Goal: Complete application form

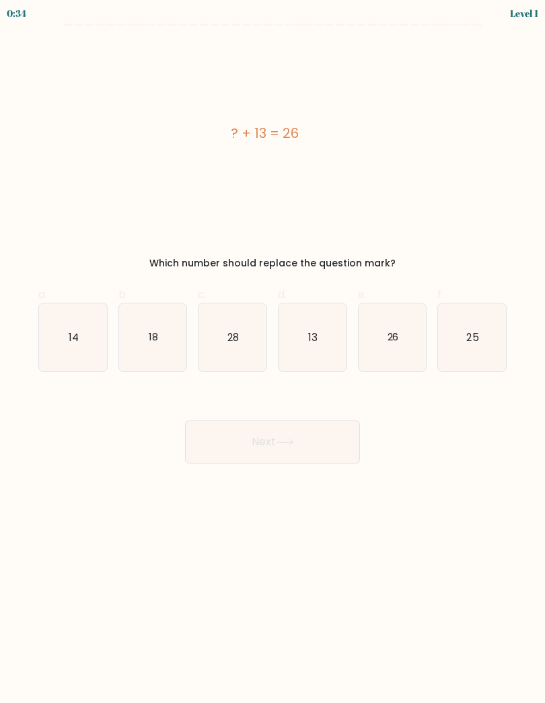
click at [314, 324] on icon "13" at bounding box center [313, 338] width 68 height 68
click at [273, 352] on input "d. 13" at bounding box center [273, 356] width 1 height 9
radio input "true"
click at [327, 435] on button "Next" at bounding box center [272, 442] width 175 height 43
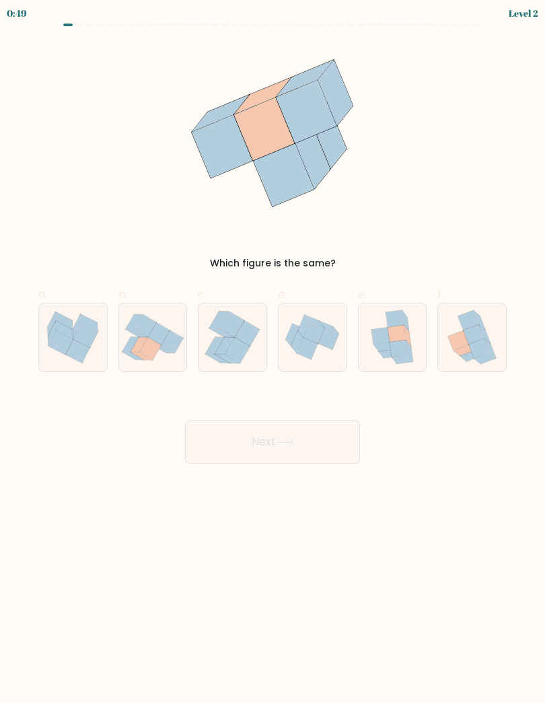
click at [160, 331] on icon at bounding box center [159, 334] width 22 height 23
click at [273, 352] on input "b." at bounding box center [273, 356] width 1 height 9
radio input "true"
click at [328, 444] on button "Next" at bounding box center [272, 442] width 175 height 43
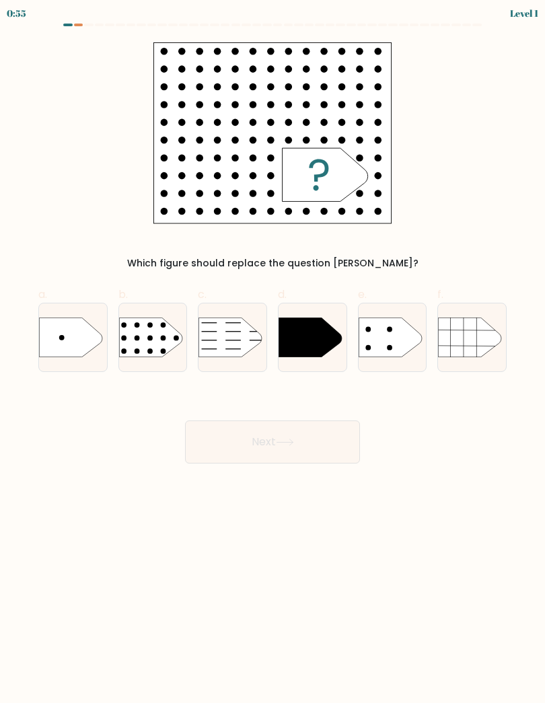
click at [158, 335] on rect at bounding box center [112, 307] width 176 height 134
click at [273, 352] on input "b." at bounding box center [273, 356] width 1 height 9
radio input "true"
click at [324, 438] on button "Next" at bounding box center [272, 442] width 175 height 43
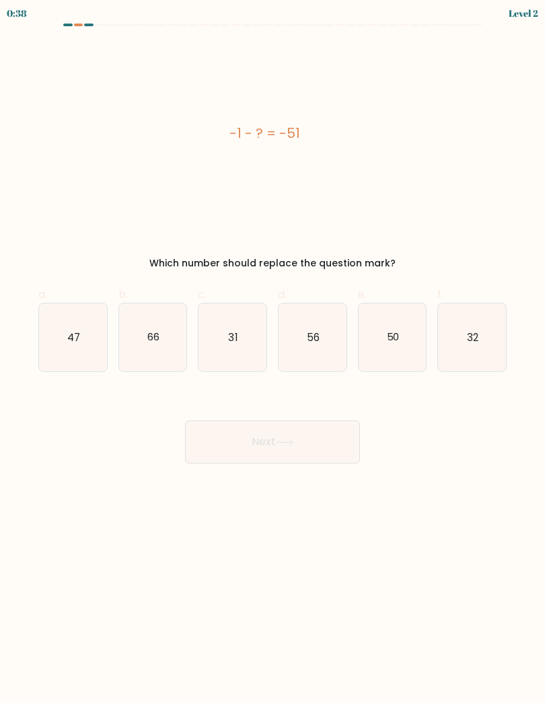
click at [386, 338] on icon "50" at bounding box center [393, 338] width 68 height 68
click at [273, 352] on input "e. 50" at bounding box center [273, 356] width 1 height 9
radio input "true"
click at [333, 440] on button "Next" at bounding box center [272, 442] width 175 height 43
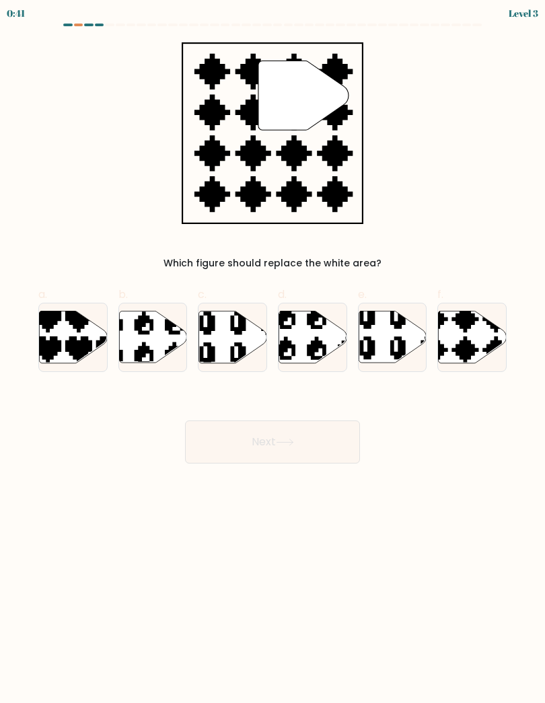
click at [478, 338] on icon at bounding box center [473, 337] width 68 height 52
click at [273, 352] on input "f." at bounding box center [273, 356] width 1 height 9
radio input "true"
click at [321, 439] on button "Next" at bounding box center [272, 442] width 175 height 43
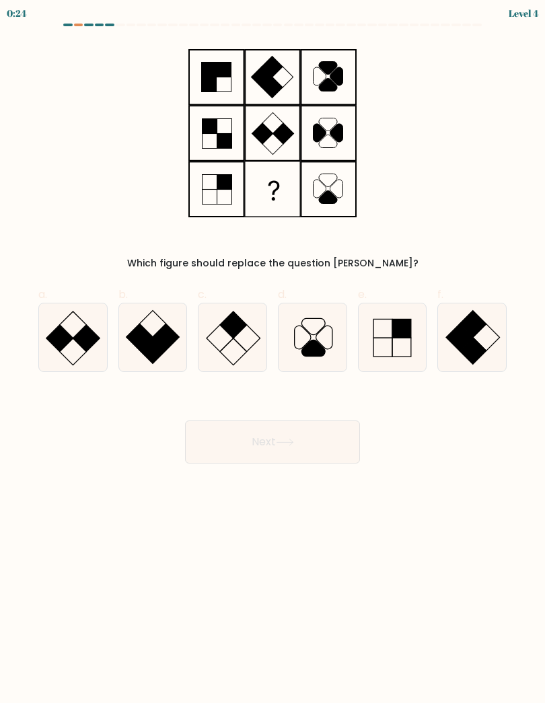
click at [242, 339] on icon at bounding box center [233, 338] width 68 height 68
click at [273, 352] on input "c." at bounding box center [273, 356] width 1 height 9
radio input "true"
click at [331, 446] on button "Next" at bounding box center [272, 442] width 175 height 43
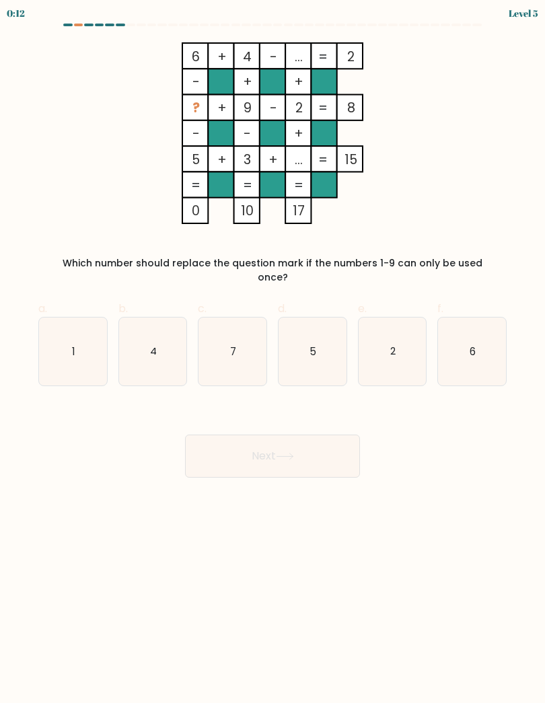
click at [94, 326] on icon "1" at bounding box center [73, 352] width 68 height 68
click at [273, 352] on input "a. 1" at bounding box center [273, 356] width 1 height 9
radio input "true"
click at [342, 441] on button "Next" at bounding box center [272, 456] width 175 height 43
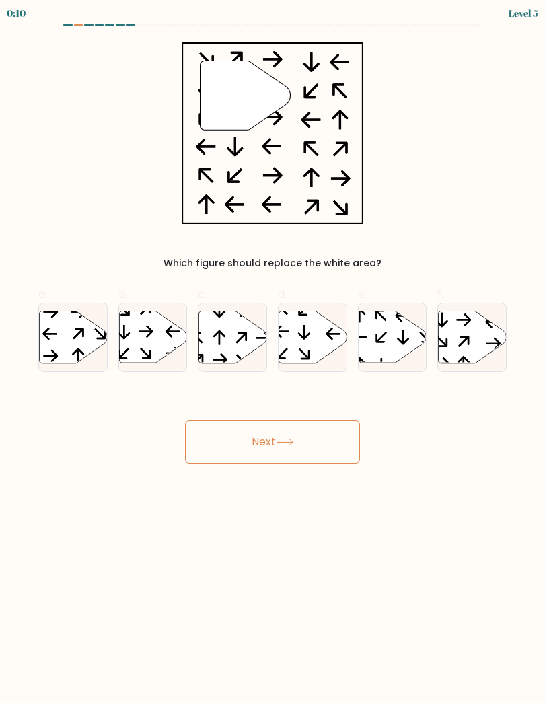
click at [316, 444] on button "Next" at bounding box center [272, 442] width 175 height 43
click at [443, 169] on div "" Which figure should replace the white area?" at bounding box center [272, 156] width 485 height 228
click at [155, 340] on icon at bounding box center [153, 337] width 68 height 52
click at [273, 352] on input "b." at bounding box center [273, 356] width 1 height 9
radio input "true"
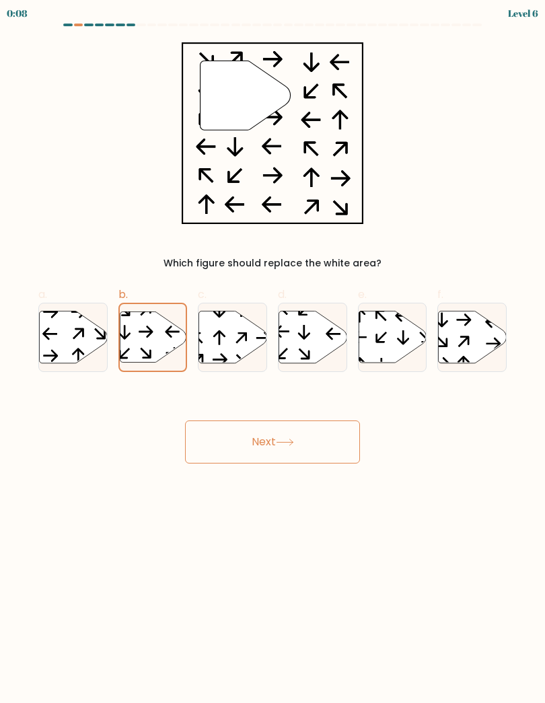
click at [293, 439] on icon at bounding box center [285, 442] width 18 height 7
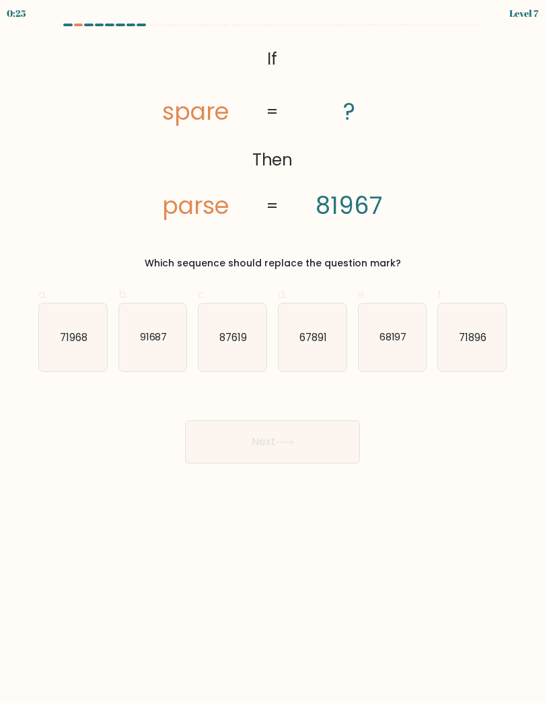
click at [382, 323] on icon "68197" at bounding box center [393, 338] width 68 height 68
click at [273, 352] on input "e. 68197" at bounding box center [273, 356] width 1 height 9
radio input "true"
click at [321, 433] on button "Next" at bounding box center [272, 442] width 175 height 43
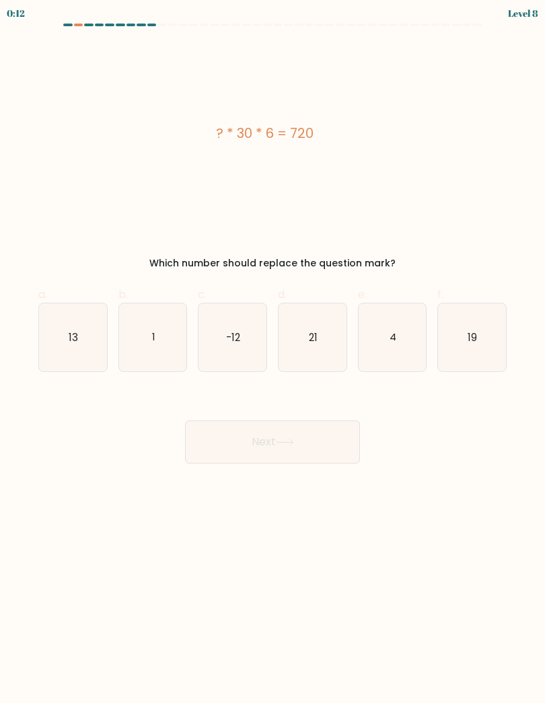
click at [386, 345] on icon "4" at bounding box center [393, 338] width 68 height 68
click at [273, 352] on input "e. 4" at bounding box center [273, 356] width 1 height 9
radio input "true"
click at [333, 441] on button "Next" at bounding box center [272, 442] width 175 height 43
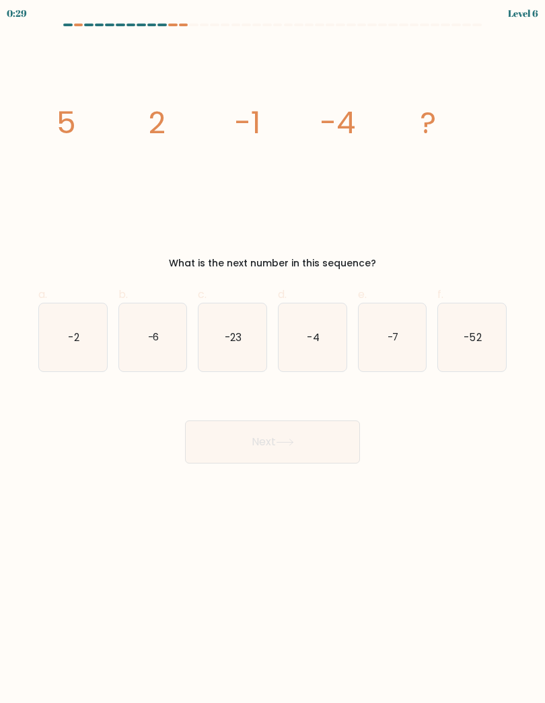
click at [301, 344] on icon "-4" at bounding box center [313, 338] width 68 height 68
click at [273, 352] on input "d. -4" at bounding box center [273, 356] width 1 height 9
radio input "true"
click at [328, 453] on button "Next" at bounding box center [272, 442] width 175 height 43
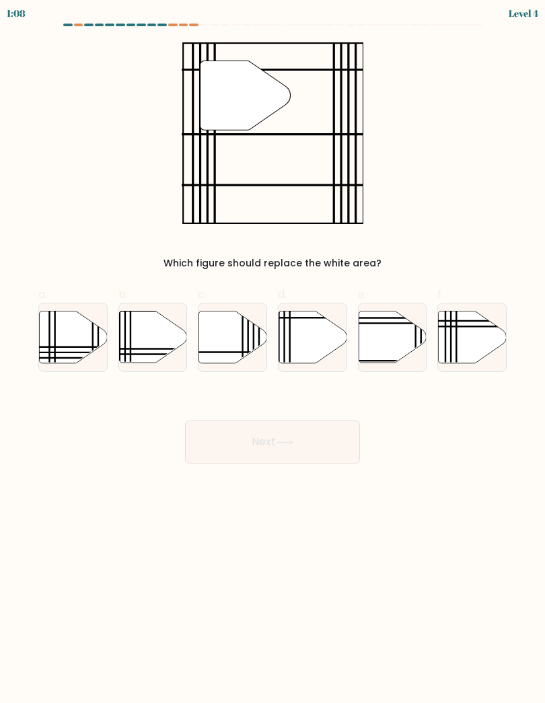
click at [53, 341] on icon at bounding box center [73, 337] width 68 height 52
click at [273, 352] on input "a." at bounding box center [273, 356] width 1 height 9
radio input "true"
click at [316, 441] on button "Next" at bounding box center [272, 442] width 175 height 43
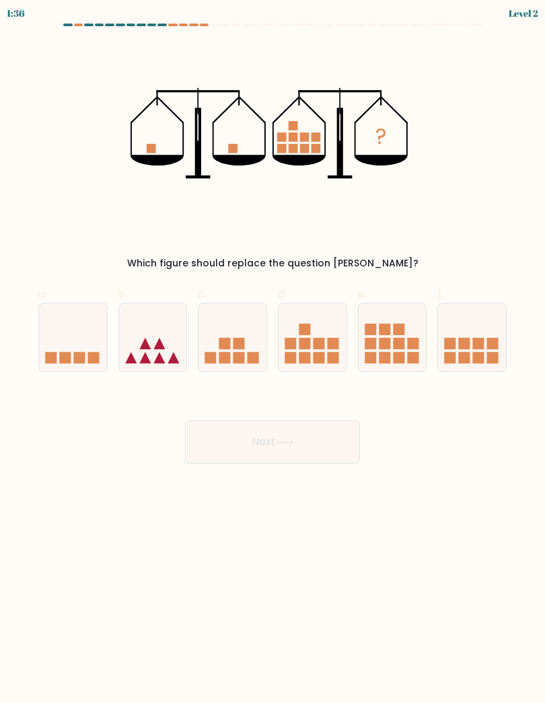
click at [482, 347] on rect at bounding box center [478, 343] width 11 height 11
click at [273, 352] on input "f." at bounding box center [273, 356] width 1 height 9
radio input "true"
click at [340, 435] on button "Next" at bounding box center [272, 442] width 175 height 43
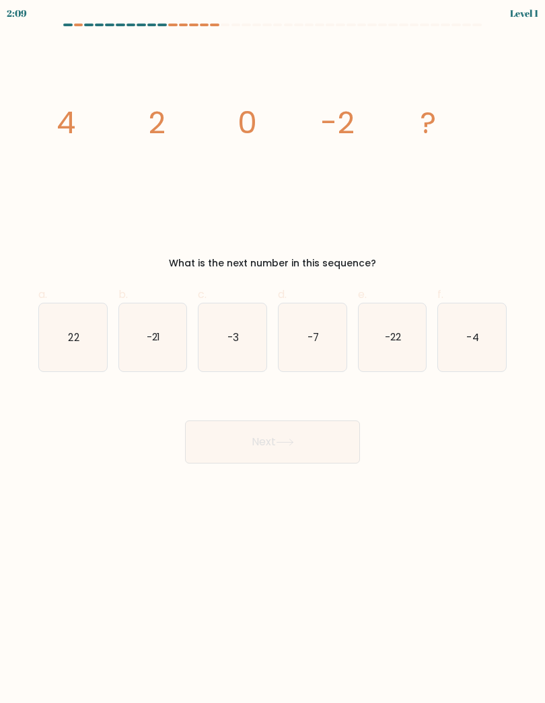
click at [310, 348] on icon "-7" at bounding box center [313, 338] width 68 height 68
click at [273, 352] on input "d. -7" at bounding box center [273, 356] width 1 height 9
radio input "true"
click at [310, 439] on button "Next" at bounding box center [272, 442] width 175 height 43
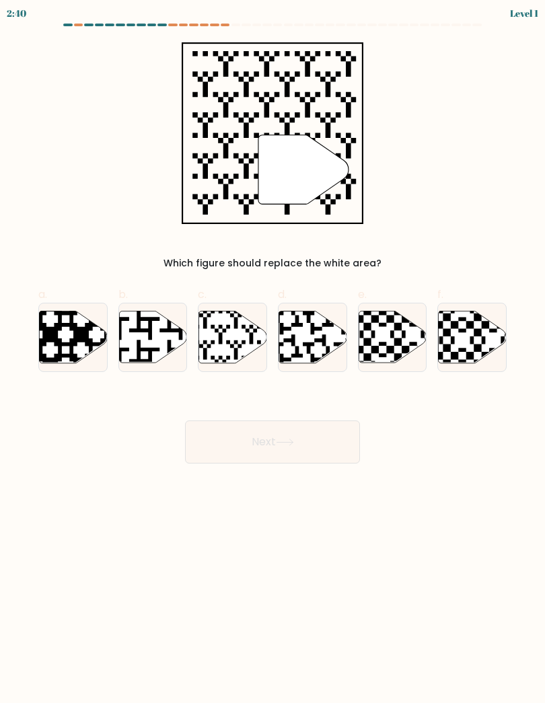
click at [233, 339] on icon at bounding box center [233, 337] width 68 height 52
click at [273, 352] on input "c." at bounding box center [273, 356] width 1 height 9
radio input "true"
click at [320, 441] on button "Next" at bounding box center [272, 442] width 175 height 43
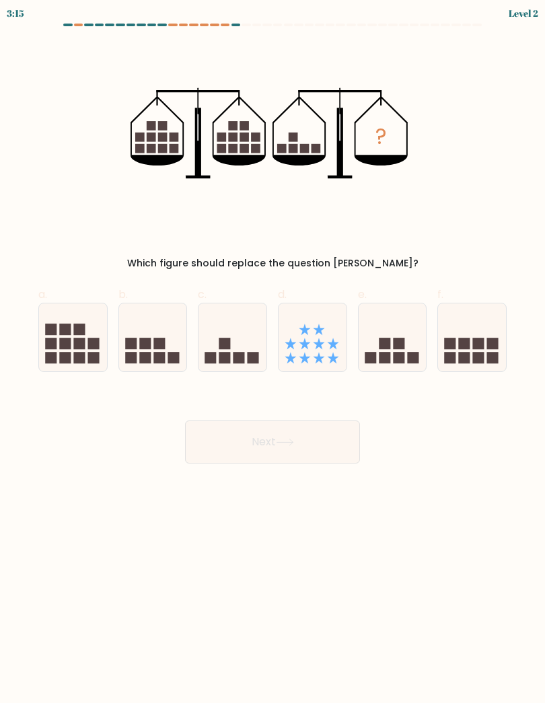
click at [248, 346] on icon at bounding box center [233, 338] width 68 height 56
click at [273, 352] on input "c." at bounding box center [273, 356] width 1 height 9
radio input "true"
click at [317, 439] on button "Next" at bounding box center [272, 442] width 175 height 43
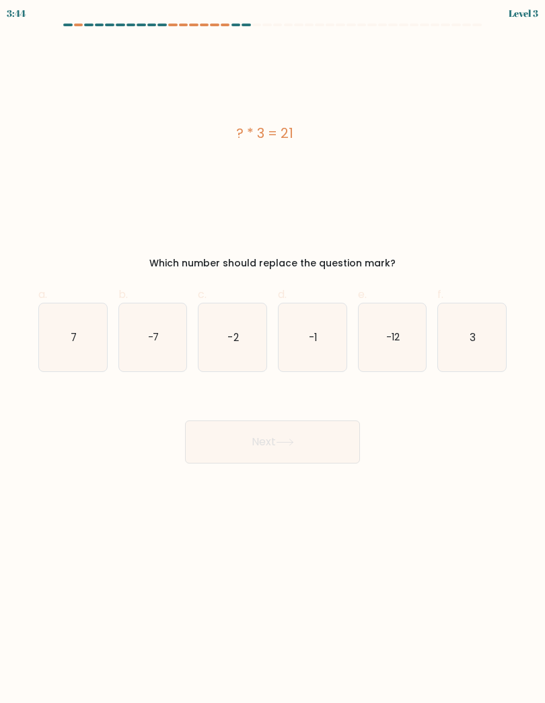
click at [55, 327] on icon "7" at bounding box center [73, 338] width 68 height 68
click at [273, 352] on input "a. 7" at bounding box center [273, 356] width 1 height 9
radio input "true"
click at [326, 438] on button "Next" at bounding box center [272, 442] width 175 height 43
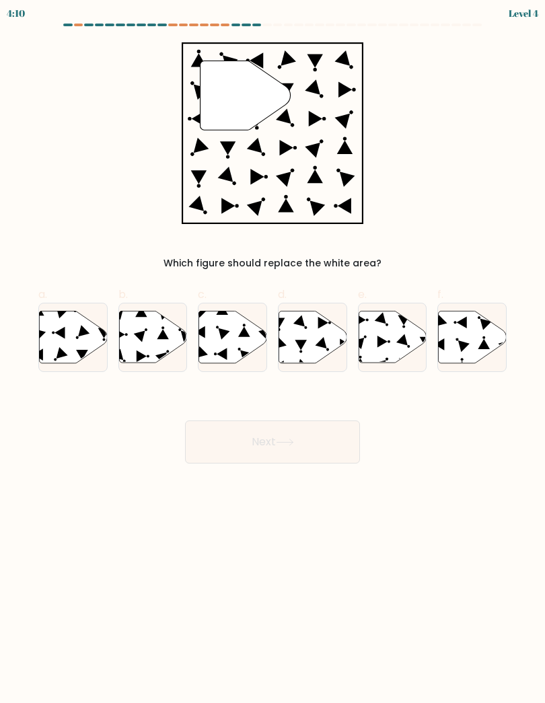
click at [56, 343] on icon at bounding box center [73, 337] width 68 height 52
click at [273, 352] on input "a." at bounding box center [273, 356] width 1 height 9
radio input "true"
click at [388, 337] on icon at bounding box center [393, 337] width 68 height 52
click at [273, 352] on input "e." at bounding box center [273, 356] width 1 height 9
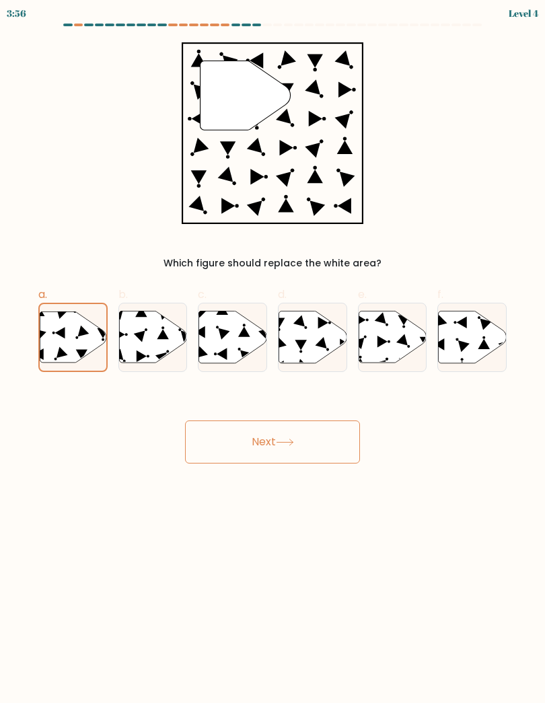
radio input "true"
click at [320, 441] on button "Next" at bounding box center [272, 442] width 175 height 43
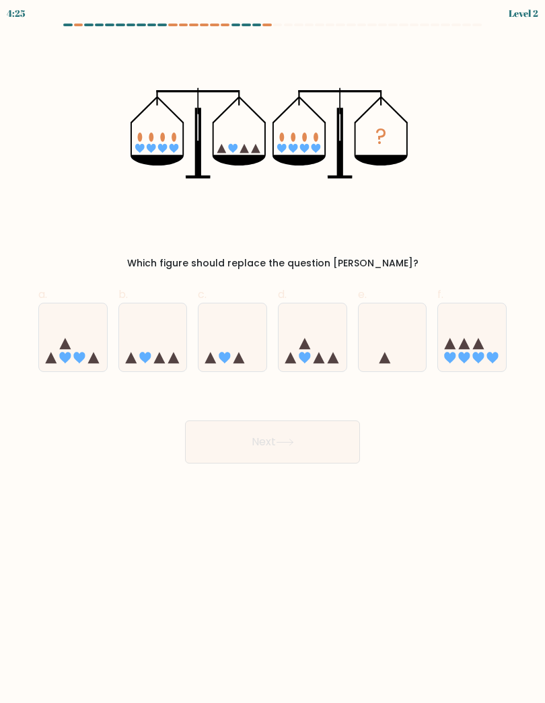
click at [174, 353] on icon at bounding box center [173, 357] width 11 height 11
click at [273, 353] on input "b." at bounding box center [273, 356] width 1 height 9
radio input "true"
click at [314, 433] on button "Next" at bounding box center [272, 442] width 175 height 43
click at [334, 439] on button "Next" at bounding box center [272, 442] width 175 height 43
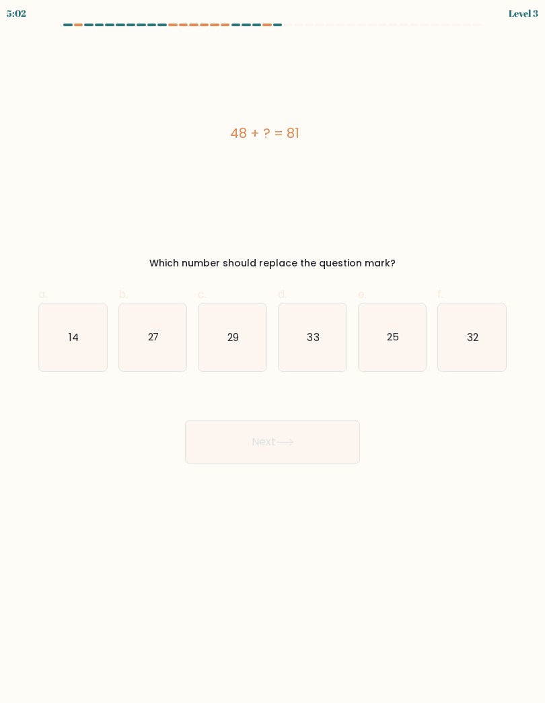
click at [314, 343] on text "33" at bounding box center [313, 337] width 12 height 14
click at [273, 352] on input "d. 33" at bounding box center [273, 356] width 1 height 9
radio input "true"
click at [304, 447] on button "Next" at bounding box center [272, 442] width 175 height 43
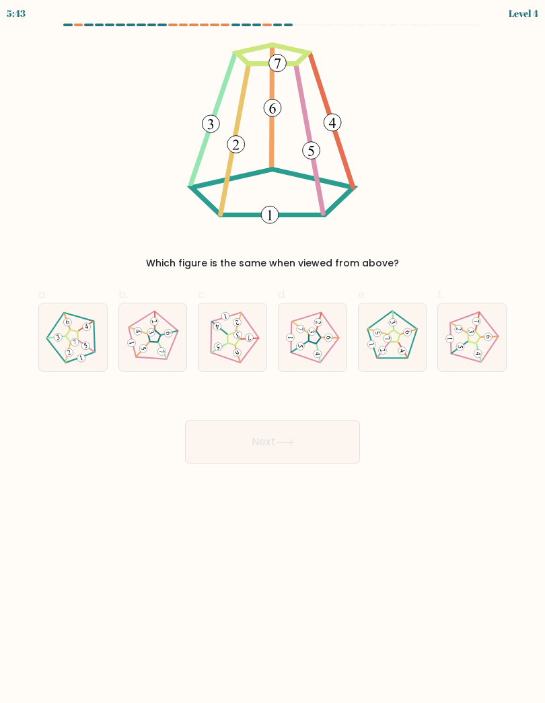
click at [403, 346] on icon at bounding box center [392, 337] width 55 height 55
click at [273, 352] on input "e." at bounding box center [273, 356] width 1 height 9
radio input "true"
click at [325, 445] on button "Next" at bounding box center [272, 442] width 175 height 43
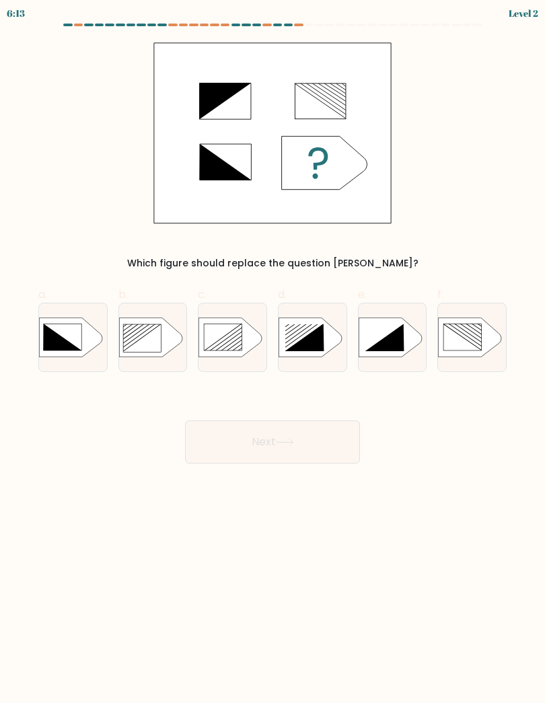
click at [468, 330] on rect at bounding box center [463, 337] width 38 height 27
click at [273, 352] on input "f." at bounding box center [273, 356] width 1 height 9
radio input "true"
click at [241, 333] on icon at bounding box center [234, 338] width 100 height 72
click at [273, 352] on input "c." at bounding box center [273, 356] width 1 height 9
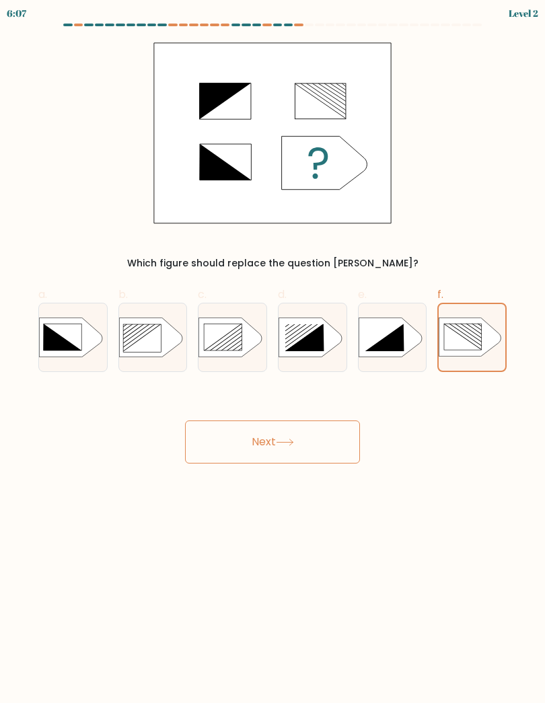
radio input "true"
click at [293, 438] on button "Next" at bounding box center [272, 442] width 175 height 43
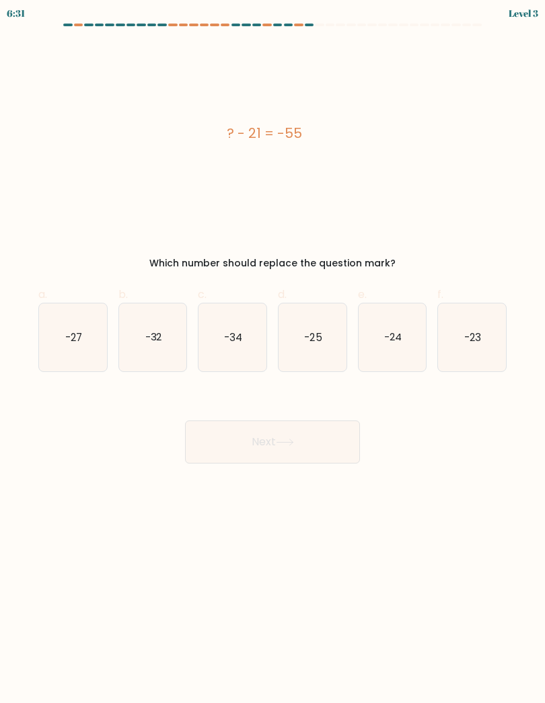
click at [235, 337] on text "-34" at bounding box center [233, 337] width 18 height 14
click at [273, 352] on input "c. -34" at bounding box center [273, 356] width 1 height 9
radio input "true"
click at [315, 440] on button "Next" at bounding box center [272, 442] width 175 height 43
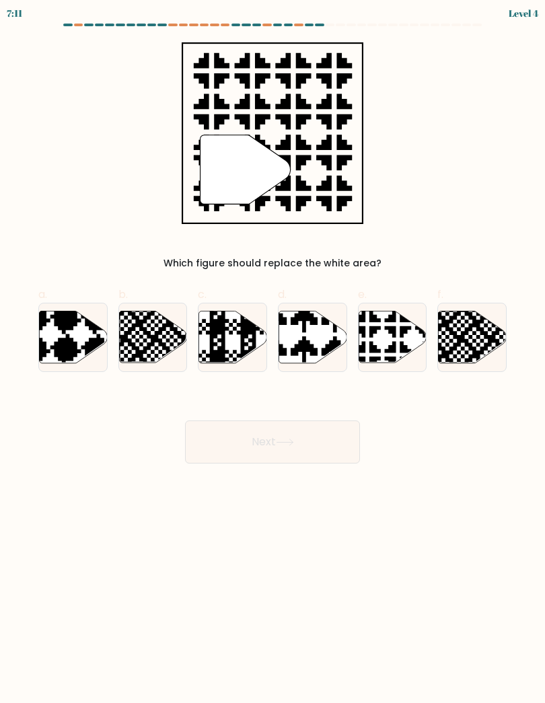
click at [390, 339] on icon at bounding box center [393, 337] width 68 height 52
click at [273, 352] on input "e." at bounding box center [273, 356] width 1 height 9
radio input "true"
click at [329, 440] on button "Next" at bounding box center [272, 442] width 175 height 43
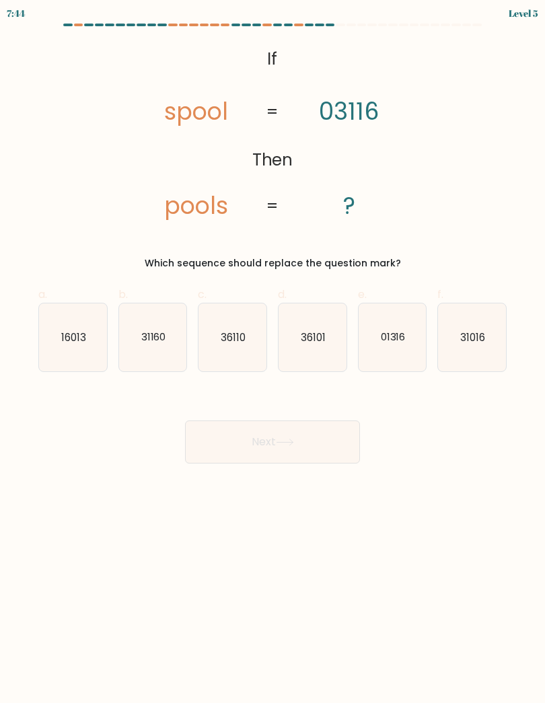
click at [155, 339] on text "31160" at bounding box center [153, 337] width 25 height 14
click at [273, 352] on input "b. 31160" at bounding box center [273, 356] width 1 height 9
radio input "true"
click at [324, 446] on button "Next" at bounding box center [272, 442] width 175 height 43
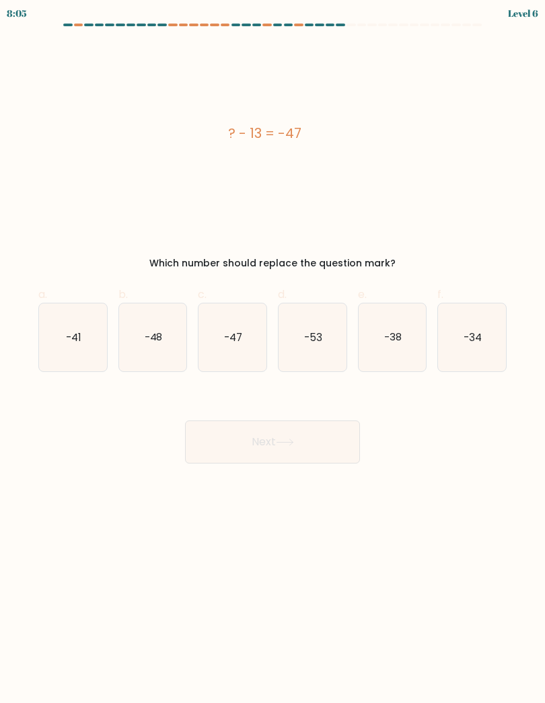
scroll to position [51, 0]
click at [325, 304] on icon "-53" at bounding box center [313, 338] width 68 height 68
click at [273, 352] on input "d. -53" at bounding box center [273, 356] width 1 height 9
radio input "true"
click at [290, 421] on button "Next" at bounding box center [272, 442] width 175 height 43
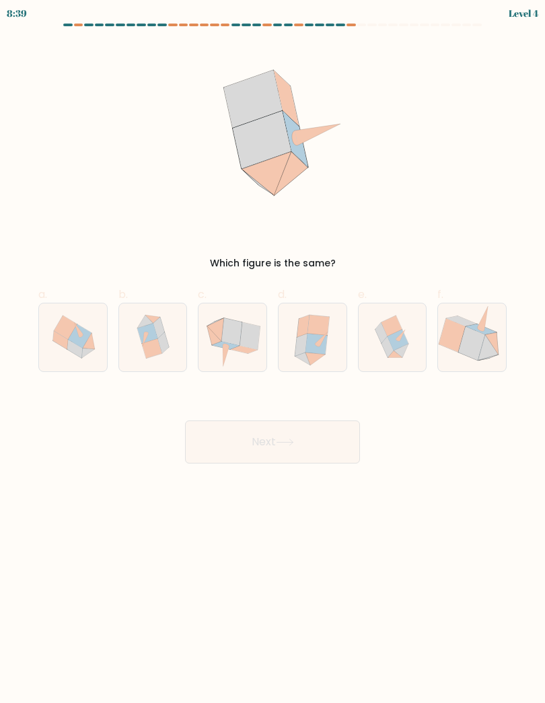
click at [245, 322] on icon at bounding box center [250, 335] width 20 height 27
click at [273, 352] on input "c." at bounding box center [273, 356] width 1 height 9
radio input "true"
click at [283, 439] on icon at bounding box center [285, 442] width 18 height 7
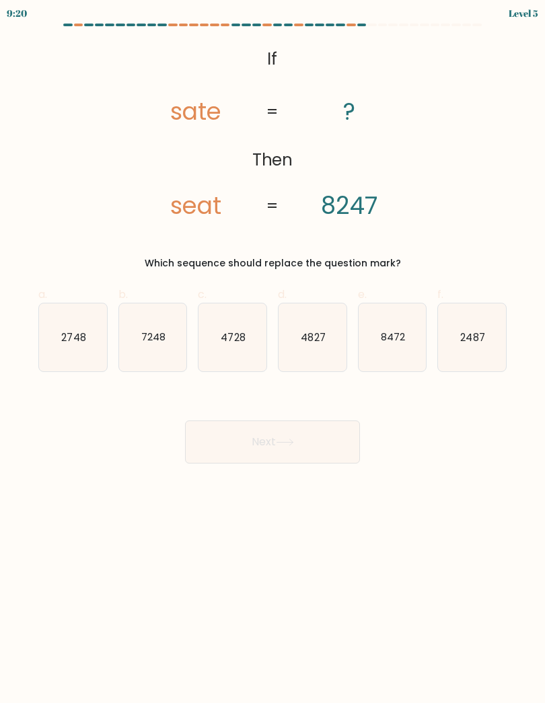
scroll to position [21, 0]
click at [143, 328] on icon "7248" at bounding box center [153, 338] width 68 height 68
click at [273, 352] on input "b. 7248" at bounding box center [273, 356] width 1 height 9
radio input "true"
click at [328, 421] on button "Next" at bounding box center [272, 442] width 175 height 43
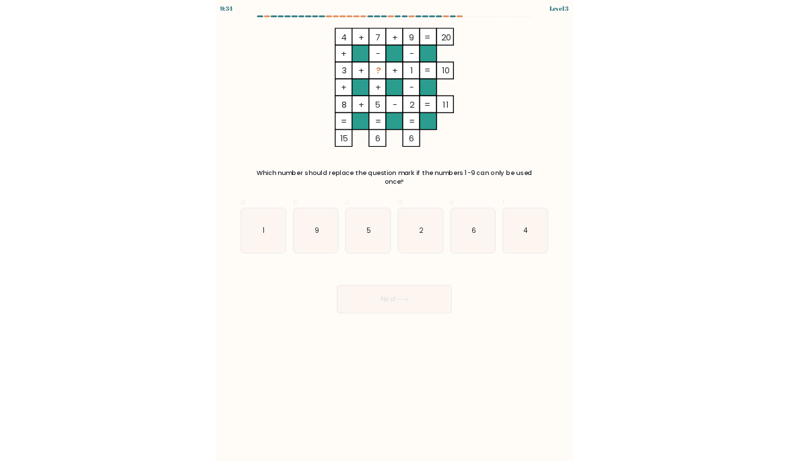
scroll to position [0, 0]
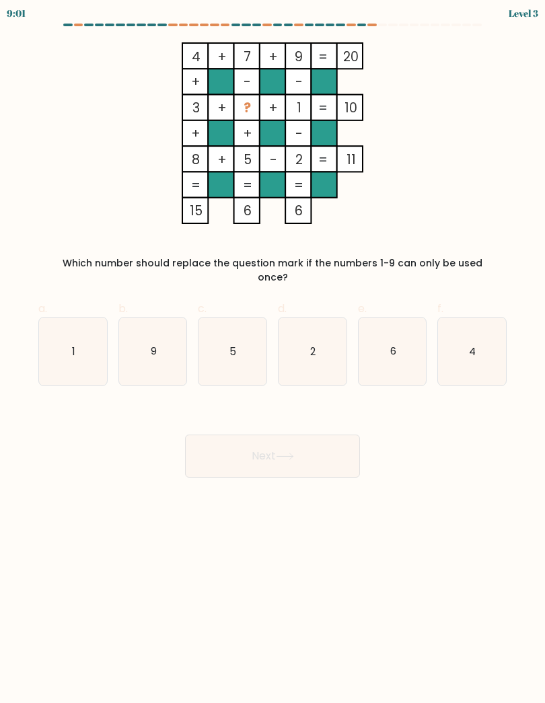
click at [62, 339] on icon "1" at bounding box center [73, 352] width 68 height 68
click at [273, 352] on input "a. 1" at bounding box center [273, 356] width 1 height 9
radio input "true"
click at [322, 438] on button "Next" at bounding box center [272, 456] width 175 height 43
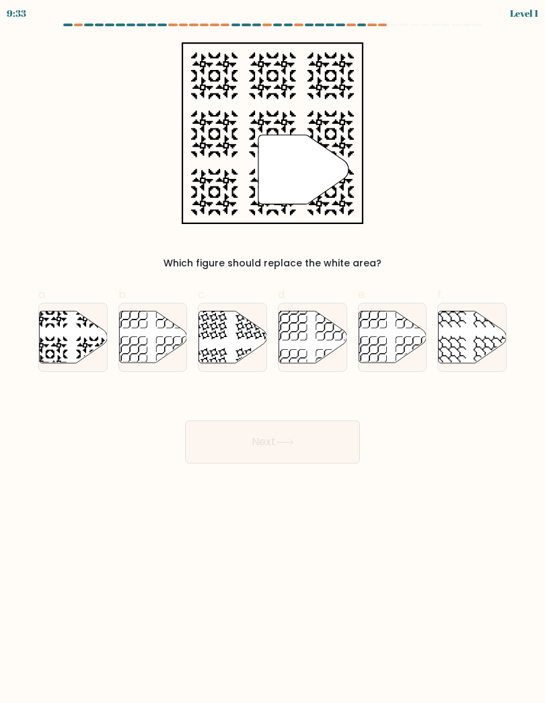
click at [52, 334] on icon at bounding box center [73, 337] width 68 height 52
click at [273, 352] on input "a." at bounding box center [273, 356] width 1 height 9
radio input "true"
click at [339, 437] on button "Next" at bounding box center [272, 442] width 175 height 43
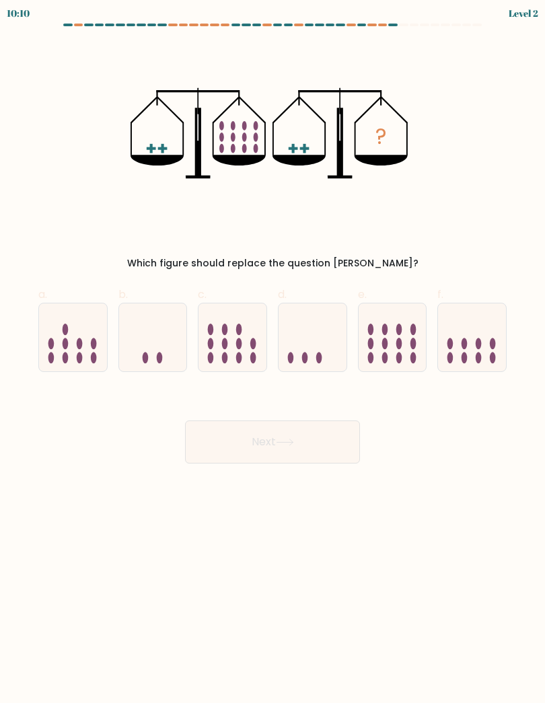
click at [400, 344] on ellipse at bounding box center [399, 343] width 6 height 11
click at [273, 352] on input "e." at bounding box center [273, 356] width 1 height 9
radio input "true"
click at [337, 444] on button "Next" at bounding box center [272, 442] width 175 height 43
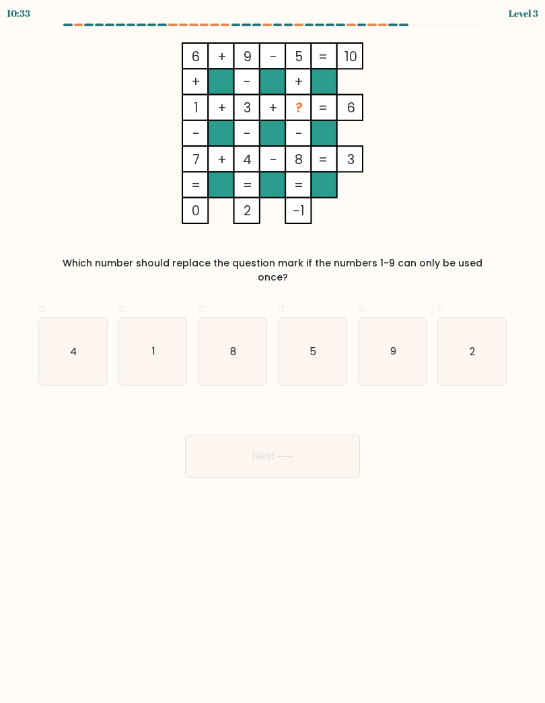
click at [318, 350] on icon "5" at bounding box center [313, 352] width 68 height 68
click at [273, 352] on input "d. 5" at bounding box center [273, 356] width 1 height 9
radio input "true"
click at [72, 344] on text "4" at bounding box center [73, 351] width 7 height 14
click at [273, 352] on input "a. 4" at bounding box center [273, 356] width 1 height 9
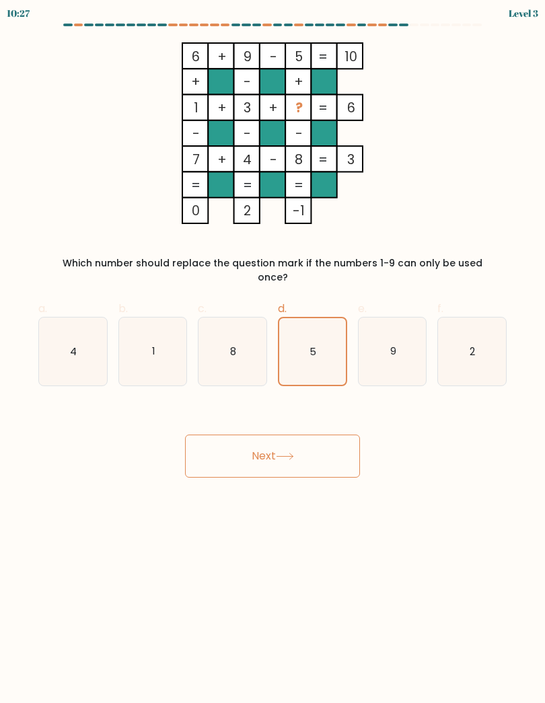
radio input "true"
click at [147, 320] on icon "1" at bounding box center [153, 352] width 68 height 68
click at [273, 352] on input "b. 1" at bounding box center [273, 356] width 1 height 9
radio input "true"
click at [69, 318] on icon "4" at bounding box center [73, 352] width 68 height 68
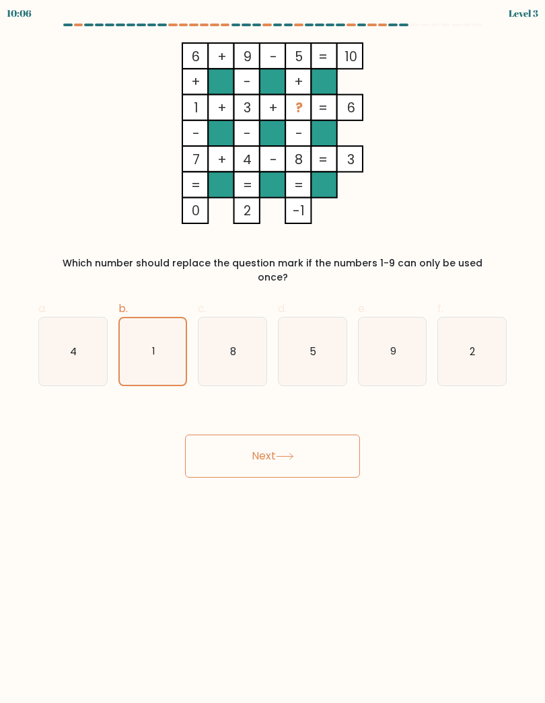
click at [273, 352] on input "a. 4" at bounding box center [273, 356] width 1 height 9
radio input "true"
click at [308, 435] on button "Next" at bounding box center [272, 456] width 175 height 43
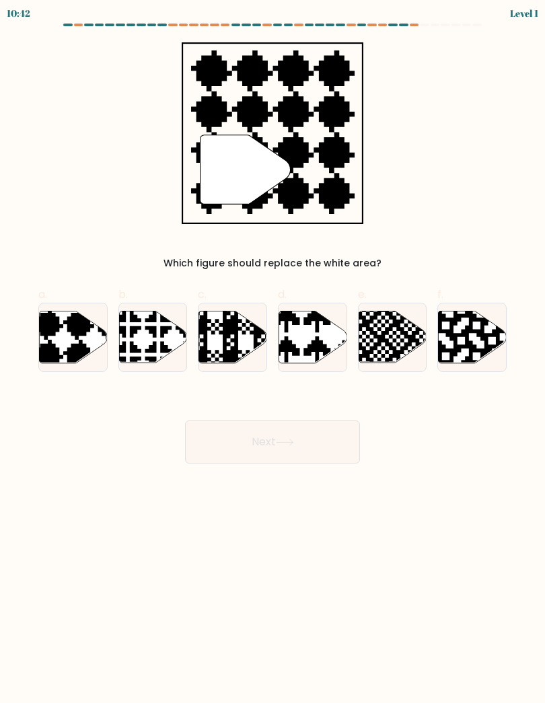
click at [57, 331] on icon at bounding box center [93, 309] width 123 height 123
click at [273, 352] on input "a." at bounding box center [273, 356] width 1 height 9
radio input "true"
click at [243, 444] on button "Next" at bounding box center [272, 442] width 175 height 43
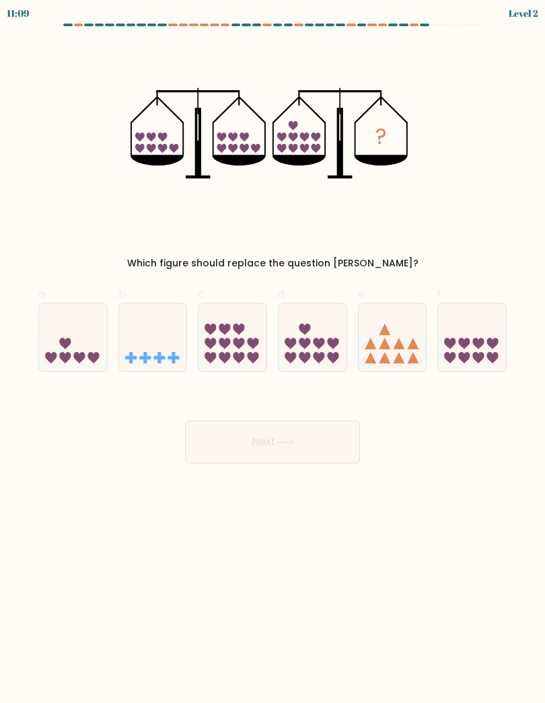
click at [319, 338] on icon at bounding box center [313, 338] width 68 height 56
click at [273, 352] on input "d." at bounding box center [273, 356] width 1 height 9
radio input "true"
click at [331, 451] on button "Next" at bounding box center [272, 442] width 175 height 43
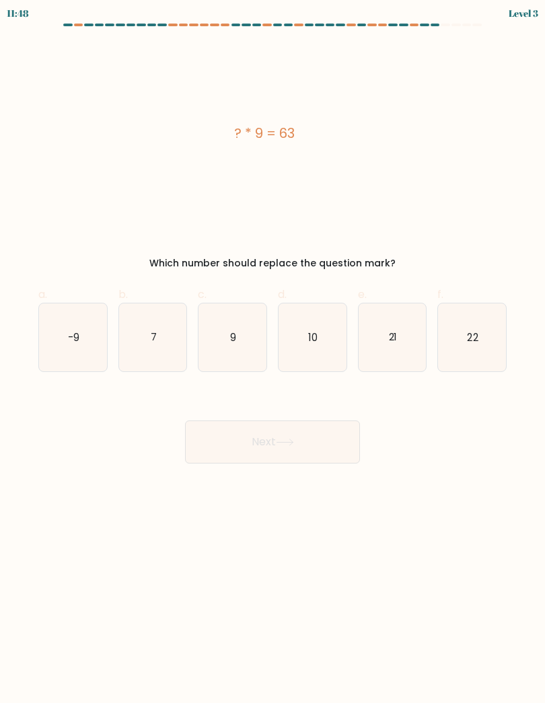
click at [149, 338] on icon "7" at bounding box center [153, 338] width 68 height 68
click at [273, 352] on input "b. 7" at bounding box center [273, 356] width 1 height 9
radio input "true"
click at [204, 446] on button "Next" at bounding box center [272, 442] width 175 height 43
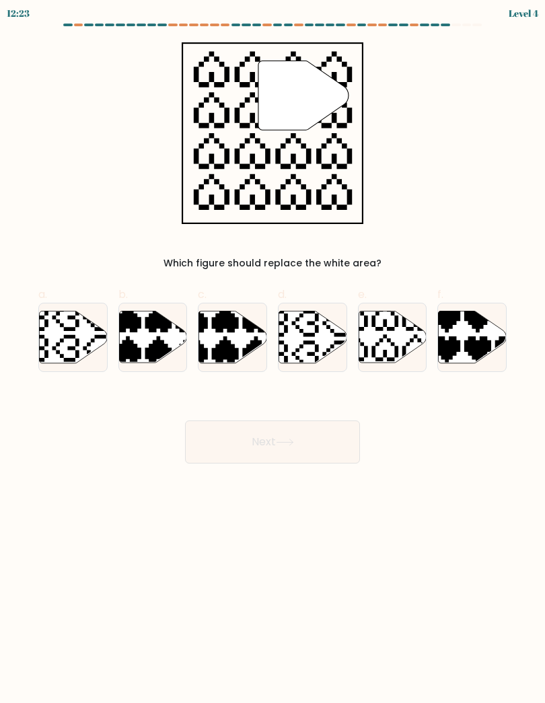
click at [398, 341] on icon at bounding box center [393, 337] width 68 height 52
click at [273, 352] on input "e." at bounding box center [273, 356] width 1 height 9
radio input "true"
click at [333, 435] on button "Next" at bounding box center [272, 442] width 175 height 43
click at [332, 440] on button "Next" at bounding box center [272, 442] width 175 height 43
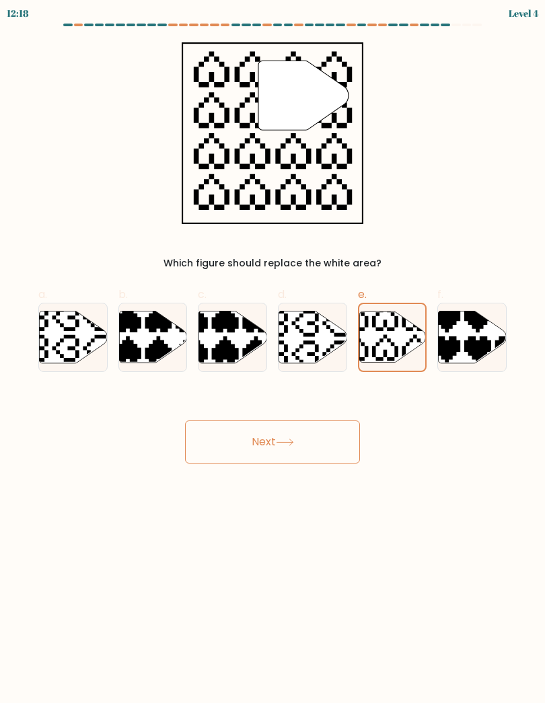
click at [305, 431] on button "Next" at bounding box center [272, 442] width 175 height 43
click at [285, 448] on button "Next" at bounding box center [272, 442] width 175 height 43
click at [300, 434] on button "Next" at bounding box center [272, 442] width 175 height 43
click at [408, 340] on icon at bounding box center [392, 337] width 67 height 51
click at [273, 352] on input "e." at bounding box center [273, 356] width 1 height 9
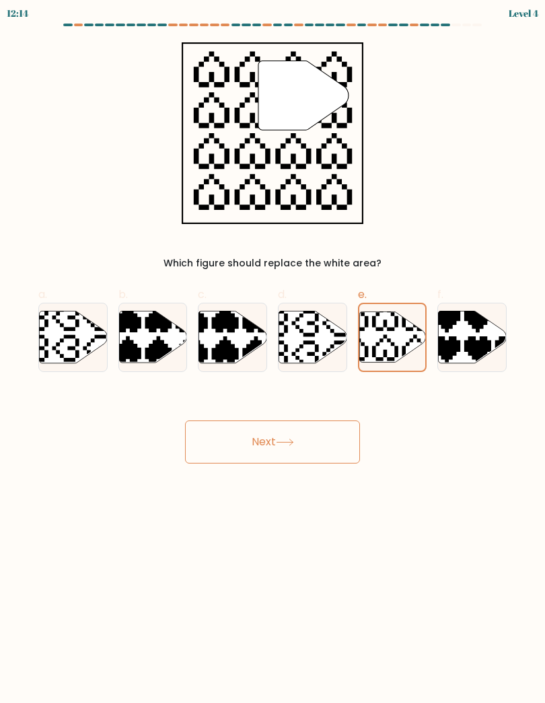
click at [319, 335] on icon at bounding box center [313, 337] width 68 height 52
click at [273, 352] on input "d." at bounding box center [273, 356] width 1 height 9
radio input "true"
click at [397, 339] on icon at bounding box center [393, 337] width 68 height 52
click at [273, 352] on input "e." at bounding box center [273, 356] width 1 height 9
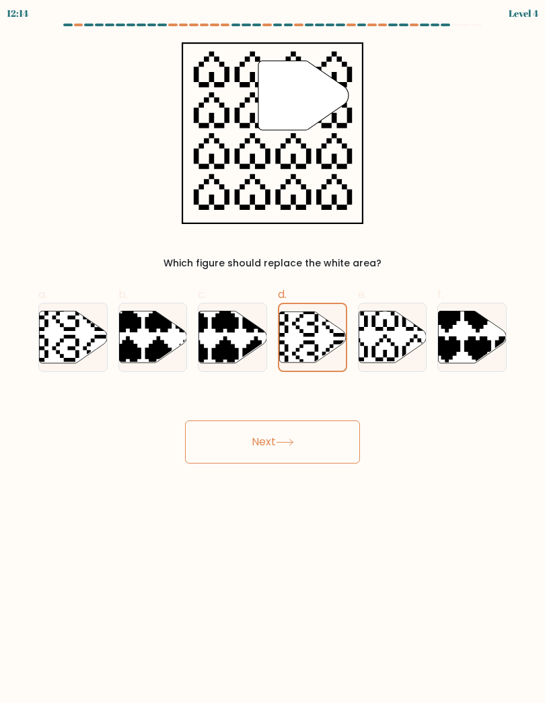
radio input "true"
click at [316, 438] on button "Next" at bounding box center [272, 442] width 175 height 43
click at [280, 463] on button "Next" at bounding box center [272, 442] width 175 height 43
click at [280, 462] on button "Next" at bounding box center [272, 442] width 175 height 43
click at [285, 462] on button "Next" at bounding box center [272, 442] width 175 height 43
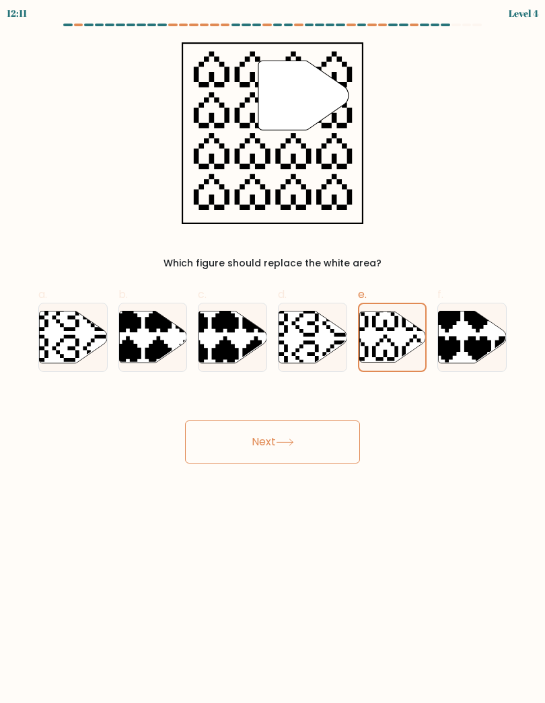
click at [286, 464] on body "12:11 Level 4" at bounding box center [272, 351] width 545 height 703
click at [276, 428] on button "Next" at bounding box center [272, 442] width 175 height 43
click at [309, 444] on button "Next" at bounding box center [272, 442] width 175 height 43
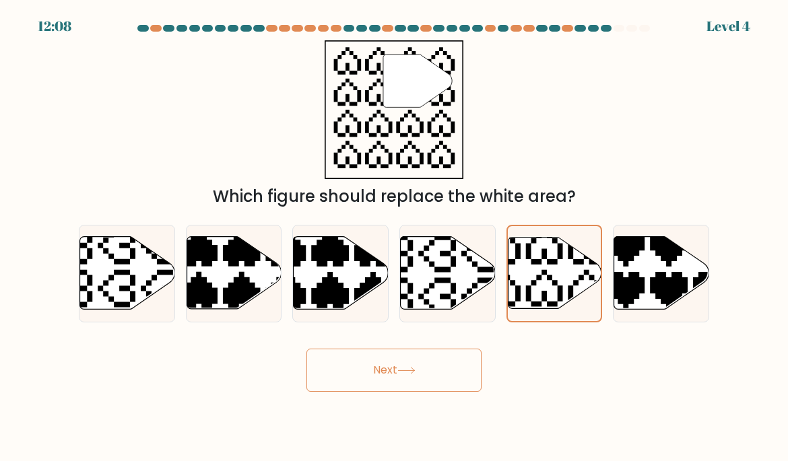
click at [434, 378] on button "Next" at bounding box center [393, 370] width 175 height 43
click at [399, 392] on button "Next" at bounding box center [393, 370] width 175 height 43
click at [398, 392] on button "Next" at bounding box center [393, 370] width 175 height 43
click at [403, 377] on button "Next" at bounding box center [393, 370] width 175 height 43
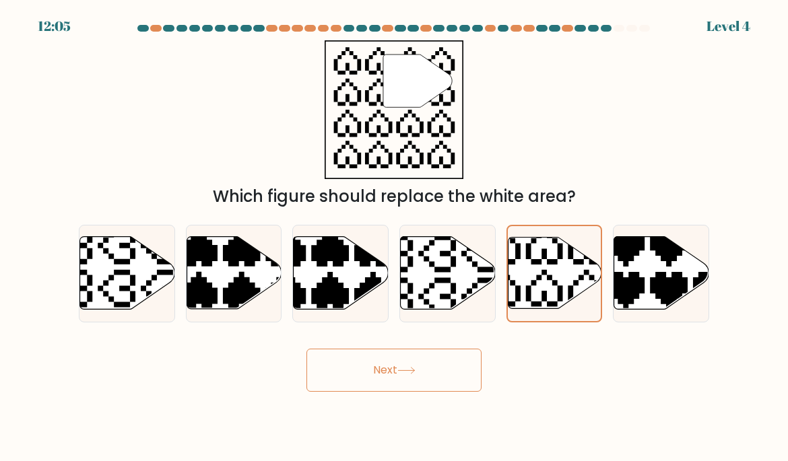
click at [403, 376] on button "Next" at bounding box center [393, 370] width 175 height 43
click at [390, 381] on button "Next" at bounding box center [393, 370] width 175 height 43
click at [122, 275] on icon at bounding box center [95, 310] width 166 height 166
click at [394, 238] on input "a." at bounding box center [394, 234] width 1 height 7
radio input "true"
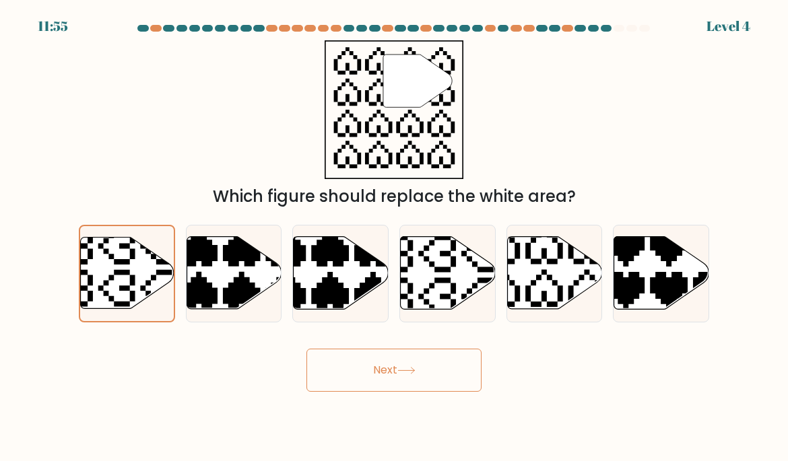
click at [545, 291] on icon at bounding box center [554, 273] width 95 height 73
click at [394, 238] on input "e." at bounding box center [394, 234] width 1 height 7
radio input "true"
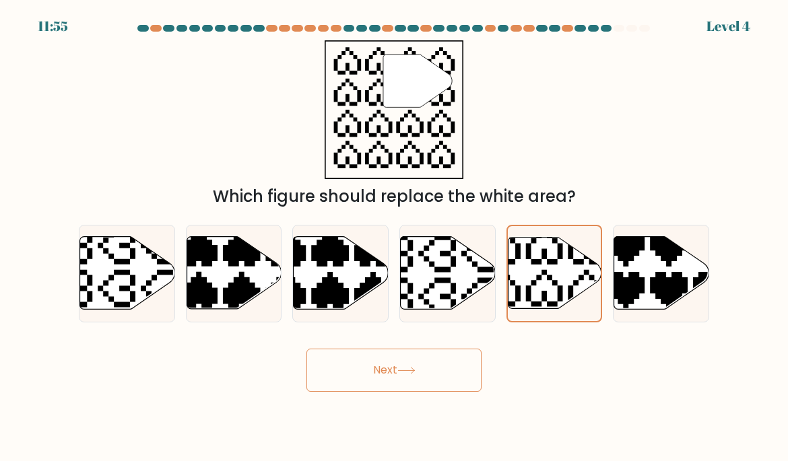
click at [452, 374] on button "Next" at bounding box center [393, 370] width 175 height 43
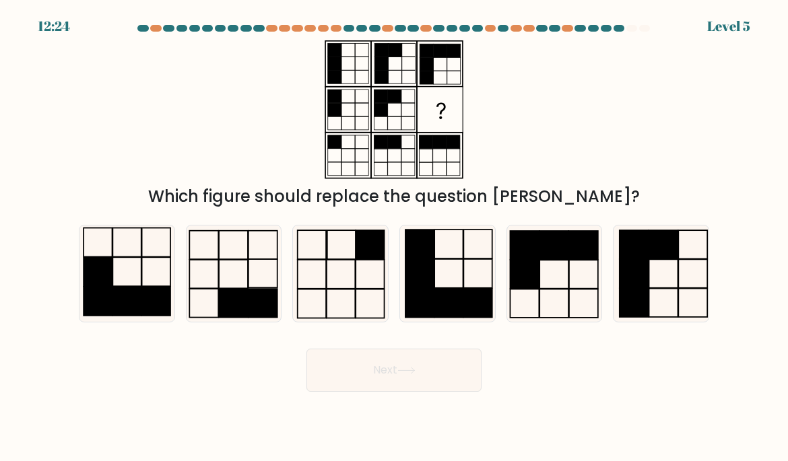
click at [223, 283] on icon at bounding box center [233, 273] width 95 height 95
click at [394, 238] on input "b." at bounding box center [394, 234] width 1 height 7
radio input "true"
click at [398, 388] on button "Next" at bounding box center [393, 370] width 175 height 43
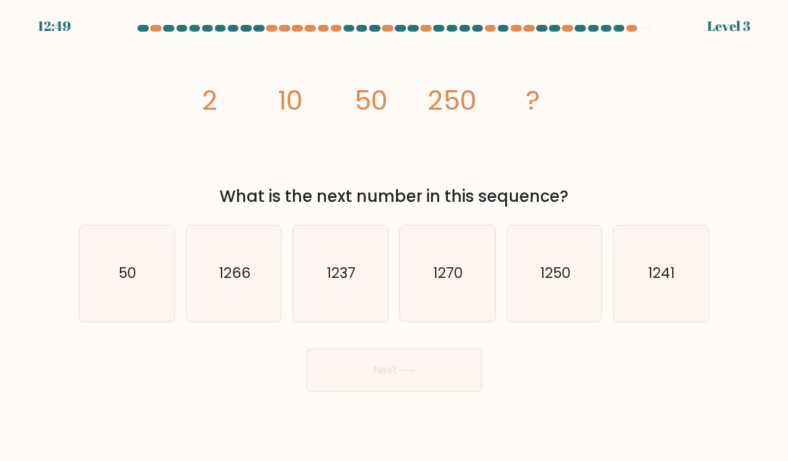
click at [115, 278] on icon "50" at bounding box center [126, 273] width 95 height 95
click at [394, 238] on input "a. 50" at bounding box center [394, 234] width 1 height 7
radio input "true"
click at [416, 392] on button "Next" at bounding box center [393, 370] width 175 height 43
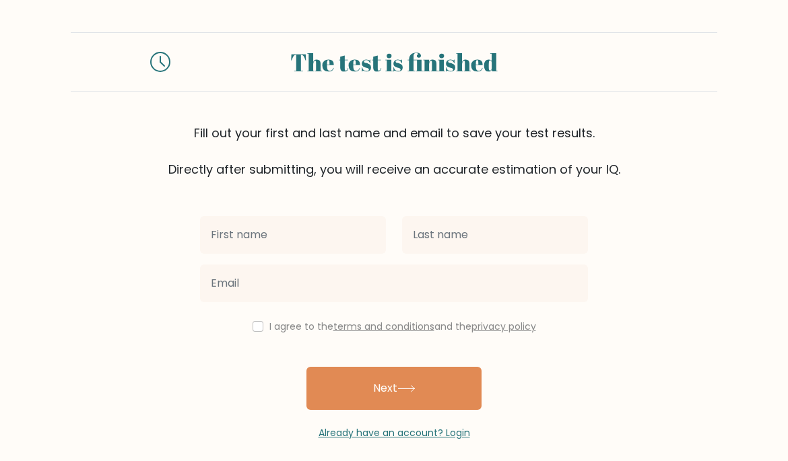
click at [230, 224] on input "text" at bounding box center [293, 235] width 186 height 38
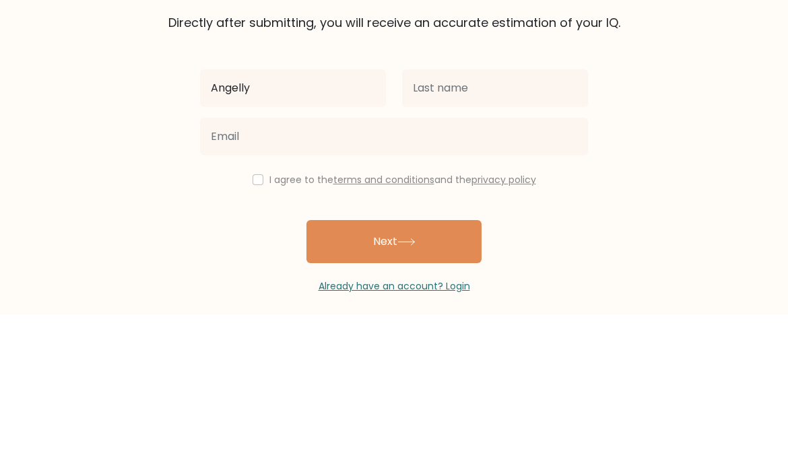
type input "Angelly"
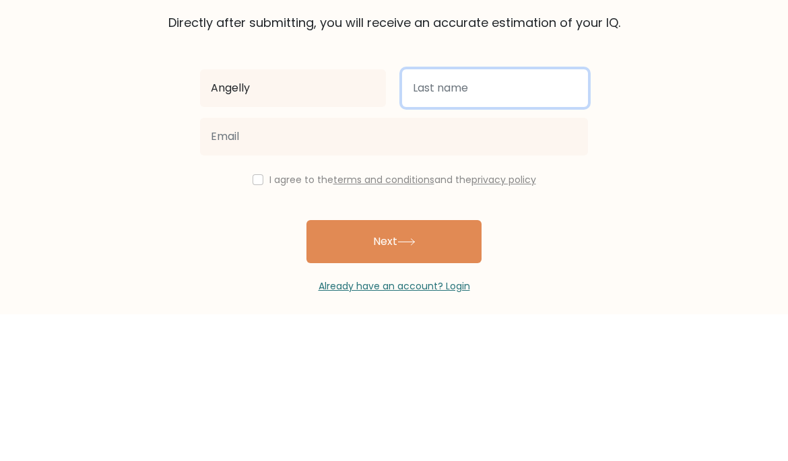
click at [479, 216] on input "text" at bounding box center [495, 235] width 186 height 38
type input "Faraon"
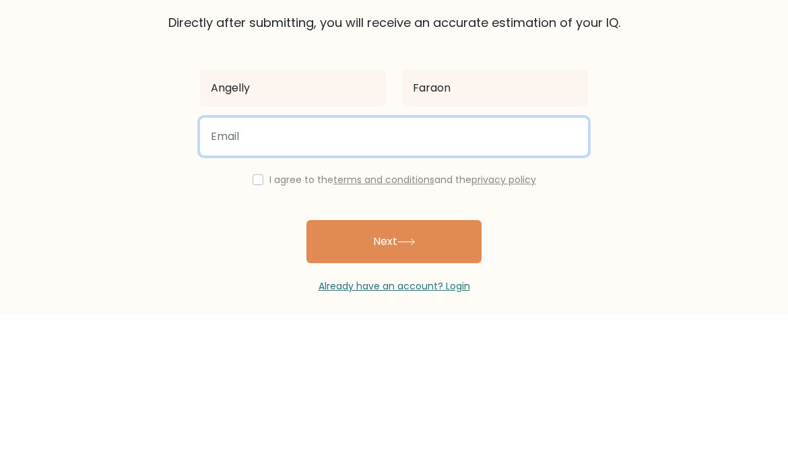
click at [238, 265] on input "email" at bounding box center [394, 284] width 388 height 38
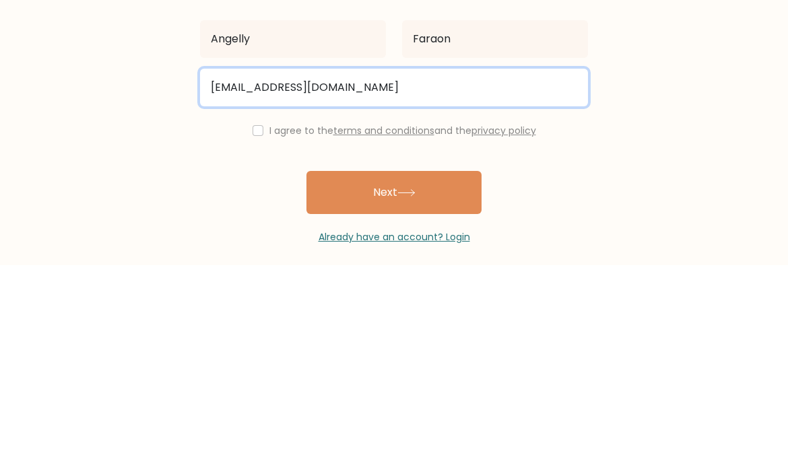
type input "jinxangelfernandez@gmail.com"
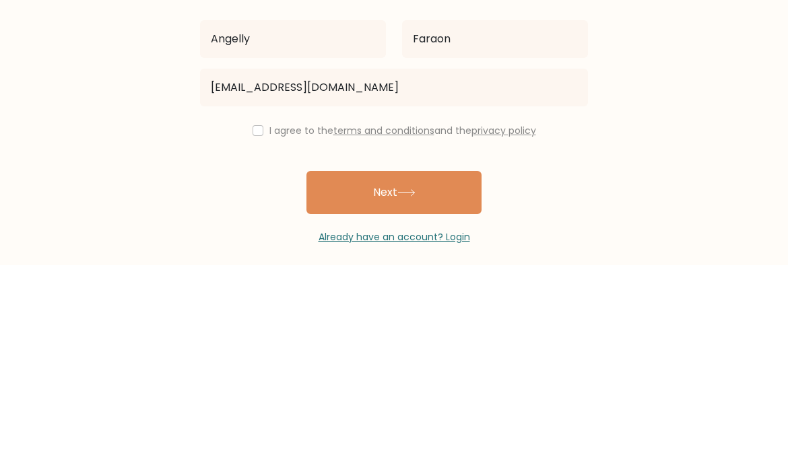
click at [258, 318] on div "I agree to the terms and conditions and the privacy policy" at bounding box center [394, 326] width 404 height 16
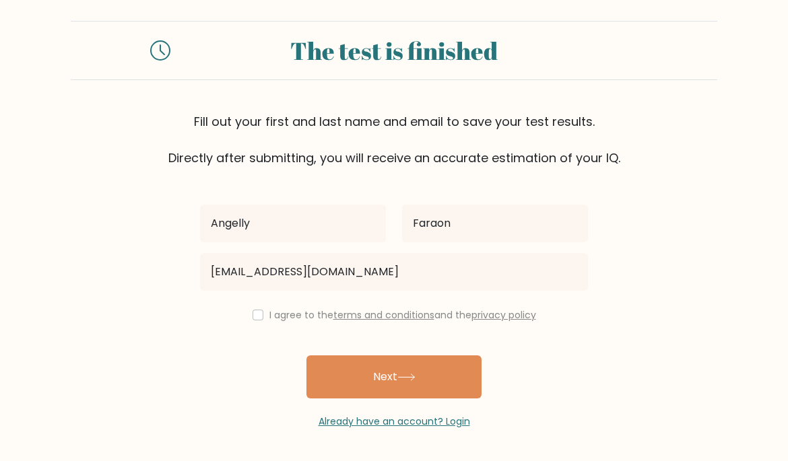
click at [254, 310] on input "checkbox" at bounding box center [257, 315] width 11 height 11
checkbox input "true"
click at [430, 355] on button "Next" at bounding box center [393, 376] width 175 height 43
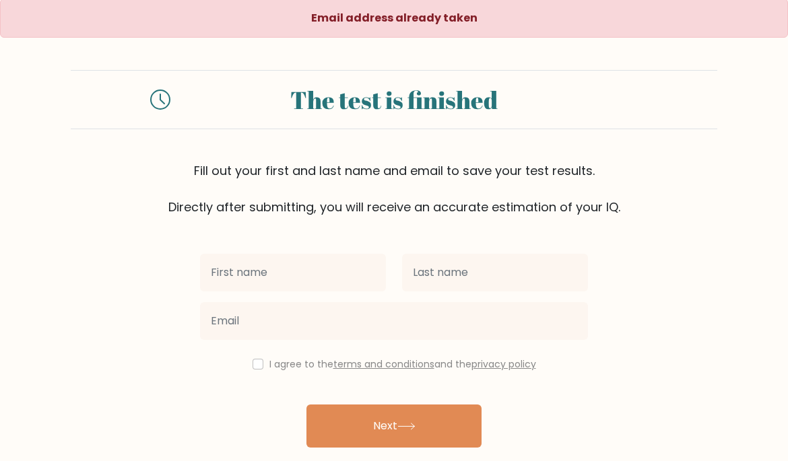
click at [257, 363] on input "checkbox" at bounding box center [257, 364] width 11 height 11
checkbox input "true"
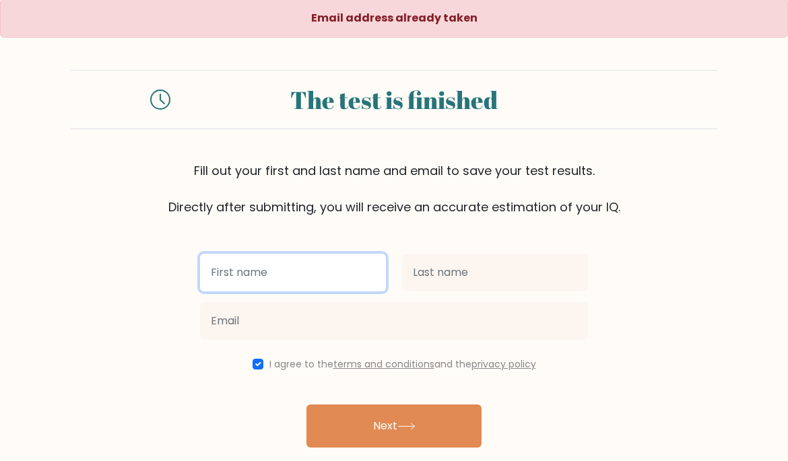
click at [226, 273] on input "text" at bounding box center [293, 273] width 186 height 38
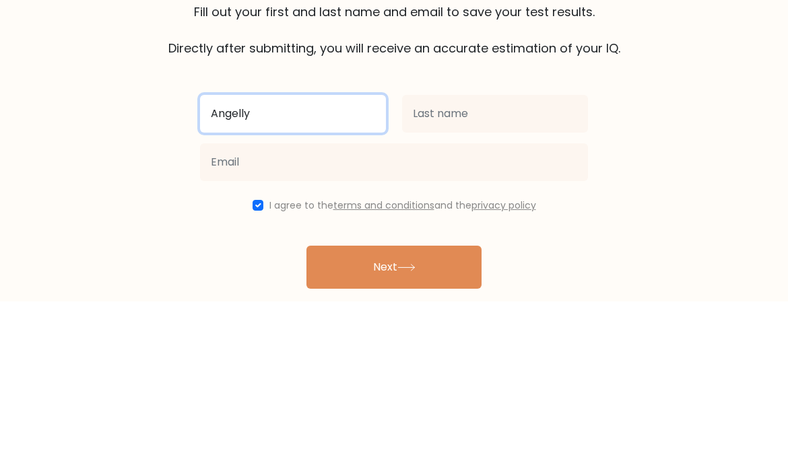
type input "Angelly"
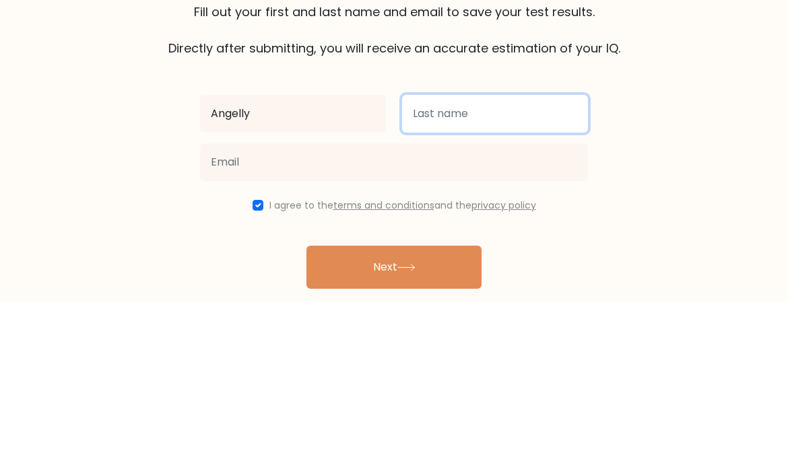
click at [528, 254] on input "text" at bounding box center [495, 273] width 186 height 38
type input "Faraon"
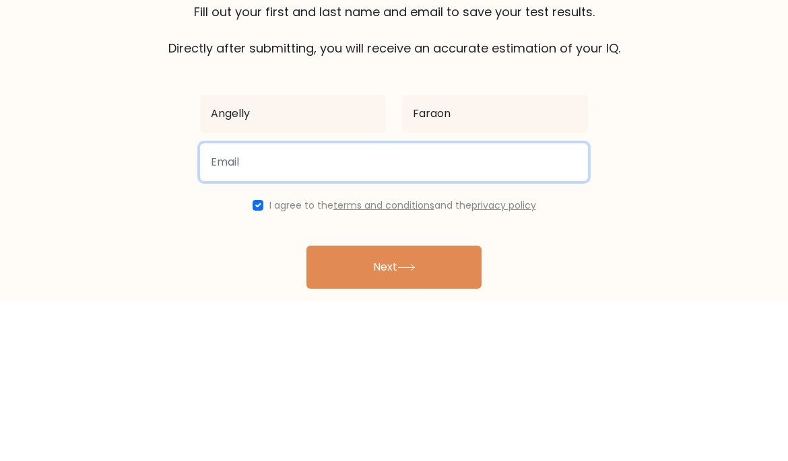
click at [246, 303] on input "email" at bounding box center [394, 322] width 388 height 38
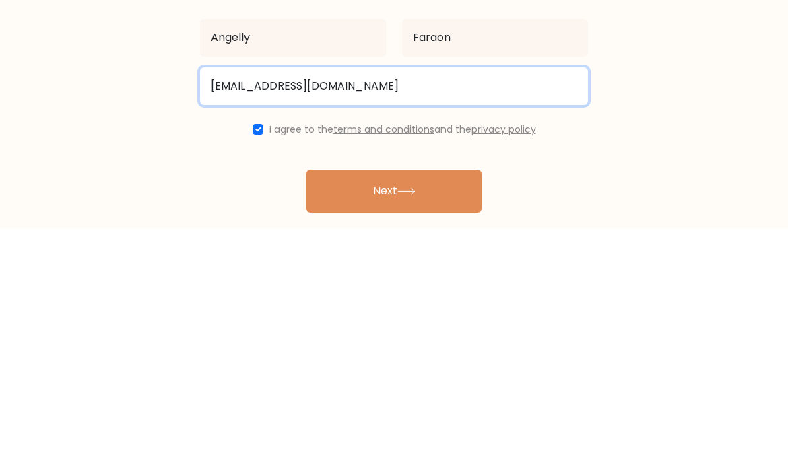
type input "ameliameds30@gmail.com"
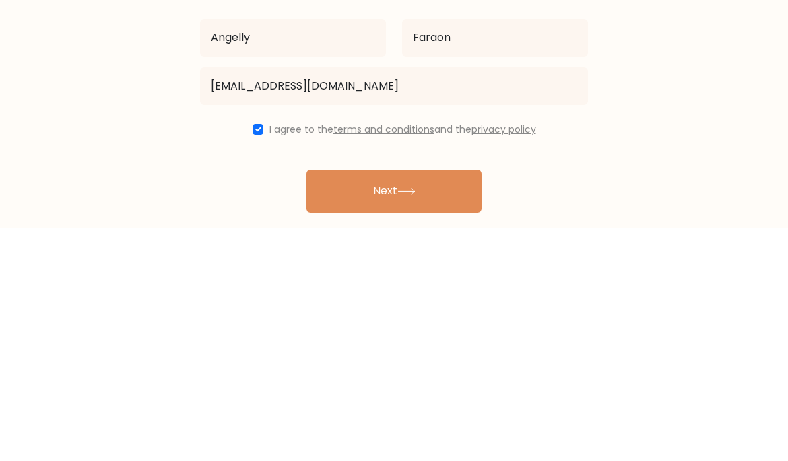
click at [349, 403] on button "Next" at bounding box center [393, 424] width 175 height 43
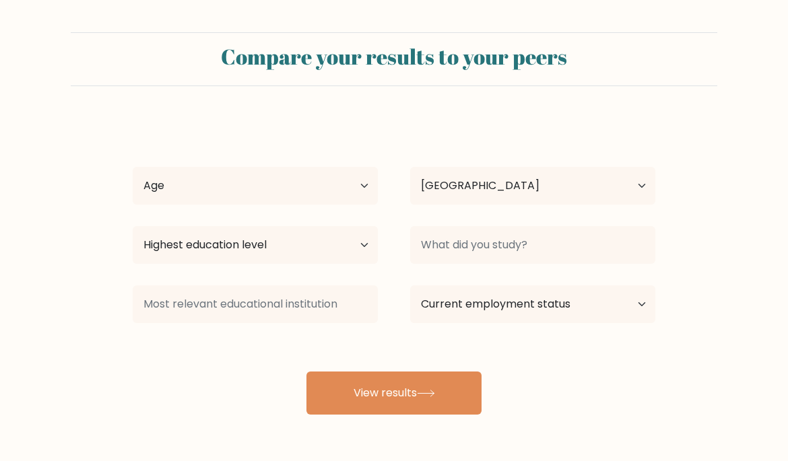
select select "PH"
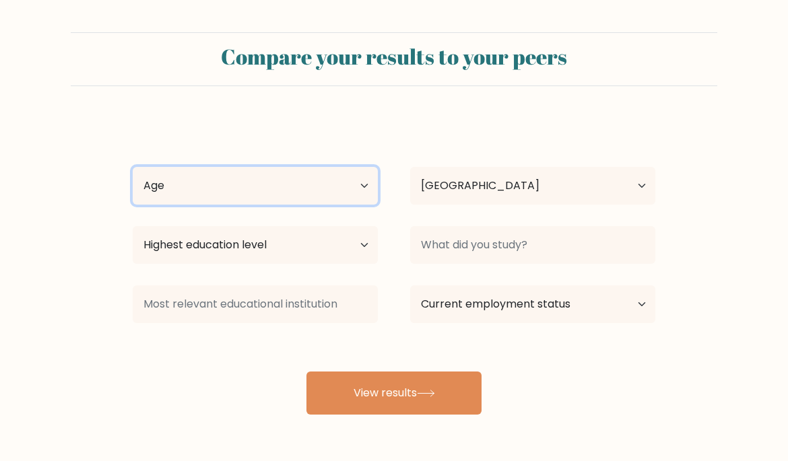
click at [177, 180] on select "Age Under [DEMOGRAPHIC_DATA] [DEMOGRAPHIC_DATA] [DEMOGRAPHIC_DATA] [DEMOGRAPHIC…" at bounding box center [255, 186] width 245 height 38
select select "25_34"
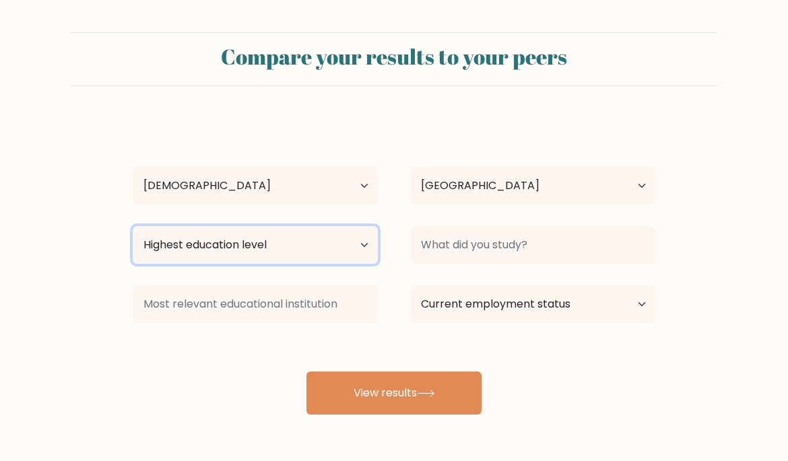
click at [170, 237] on select "Highest education level No schooling Primary Lower Secondary Upper Secondary Oc…" at bounding box center [255, 245] width 245 height 38
select select "bachelors_degree"
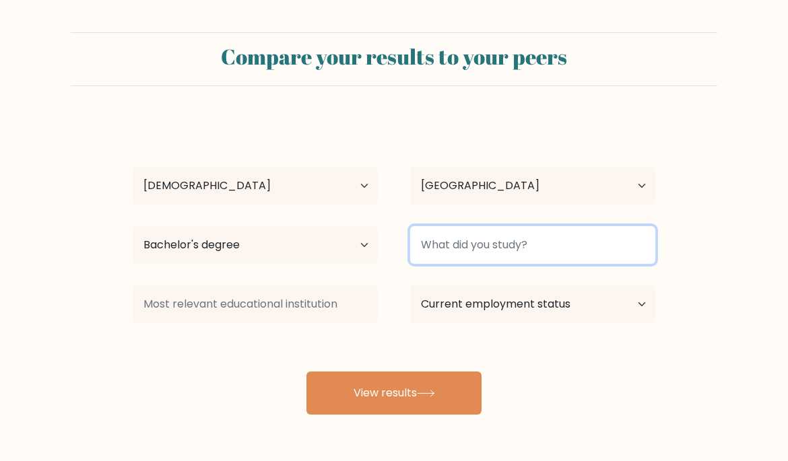
click at [603, 244] on input at bounding box center [532, 245] width 245 height 38
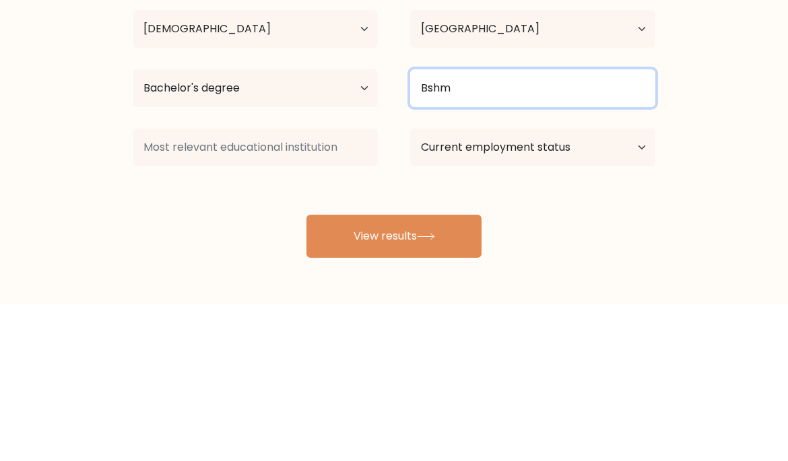
type input "Bshm"
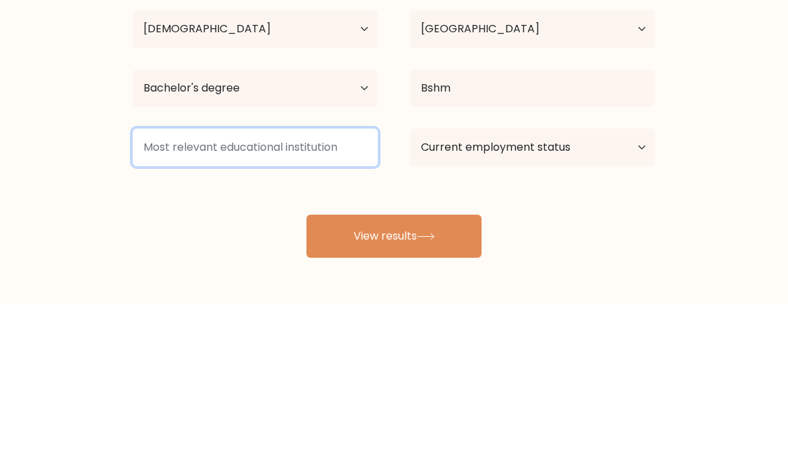
click at [170, 285] on input at bounding box center [255, 304] width 245 height 38
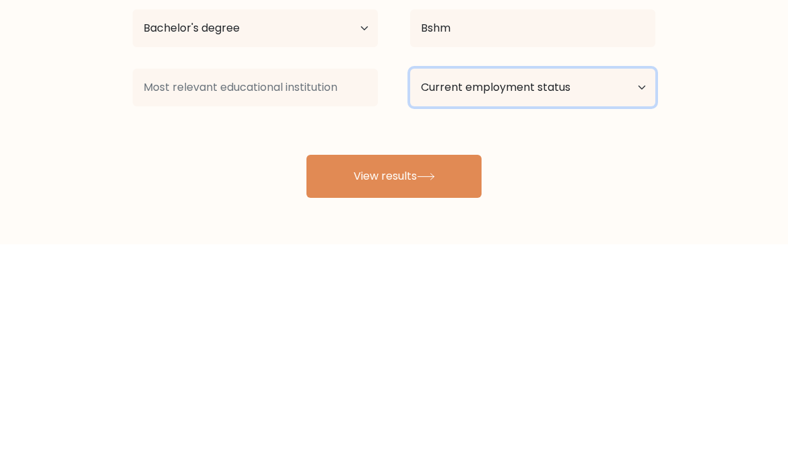
click at [615, 285] on select "Current employment status Employed Student Retired Other / prefer not to answer" at bounding box center [532, 304] width 245 height 38
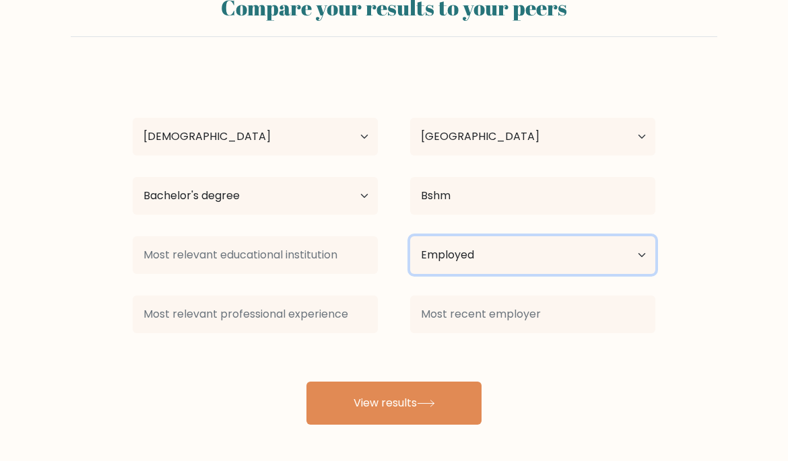
click at [619, 246] on select "Current employment status Employed Student Retired Other / prefer not to answer" at bounding box center [532, 255] width 245 height 38
select select "other"
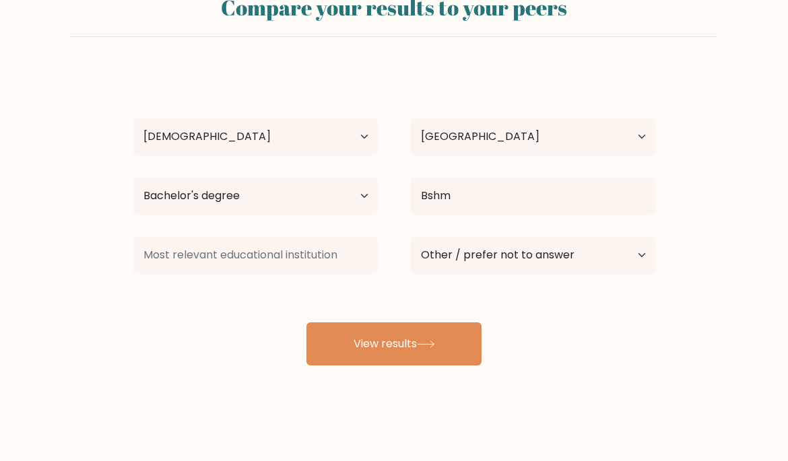
click at [433, 328] on button "View results" at bounding box center [393, 343] width 175 height 43
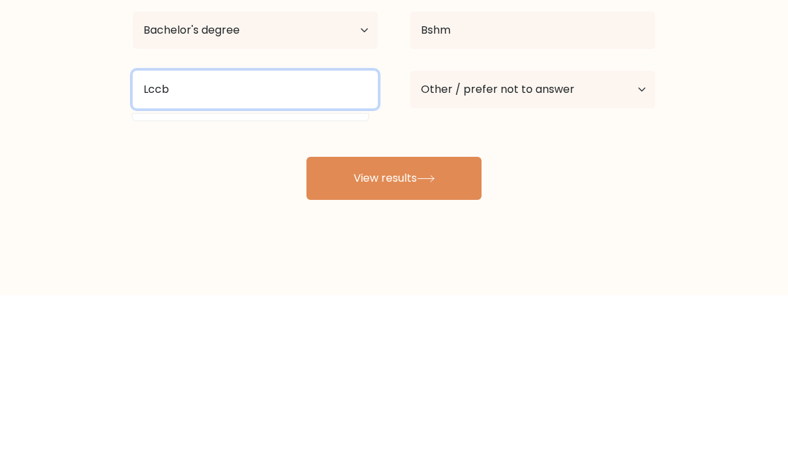
type input "Lccb"
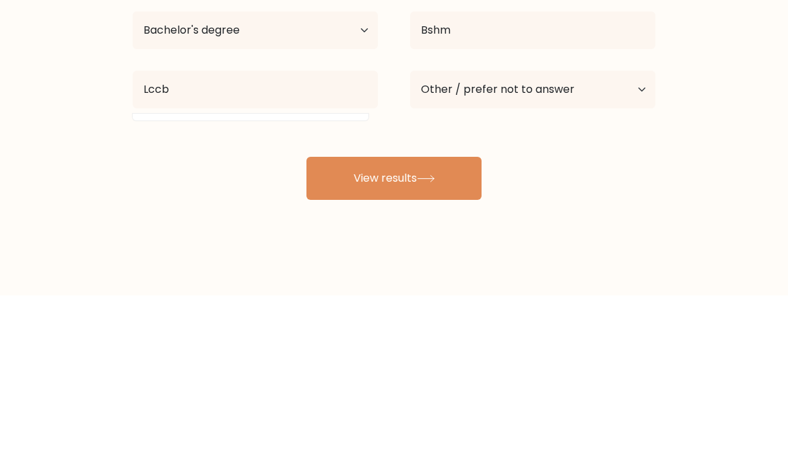
click at [433, 341] on icon at bounding box center [426, 344] width 18 height 7
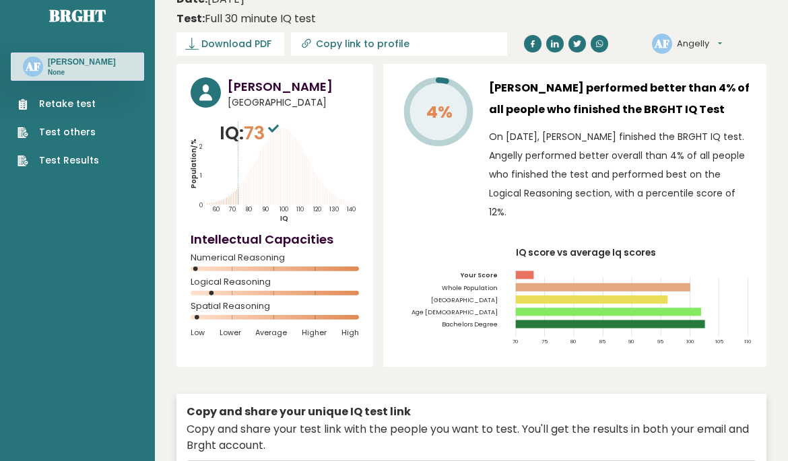
scroll to position [18, 0]
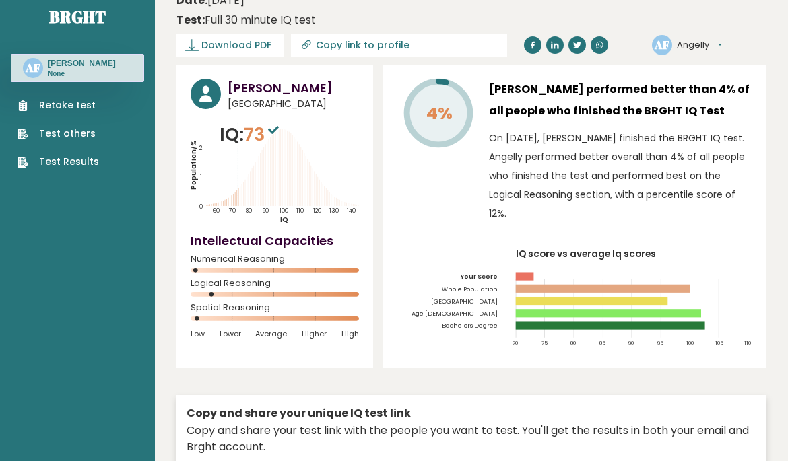
click at [214, 42] on span "Download PDF" at bounding box center [236, 45] width 70 height 14
